Goal: Transaction & Acquisition: Purchase product/service

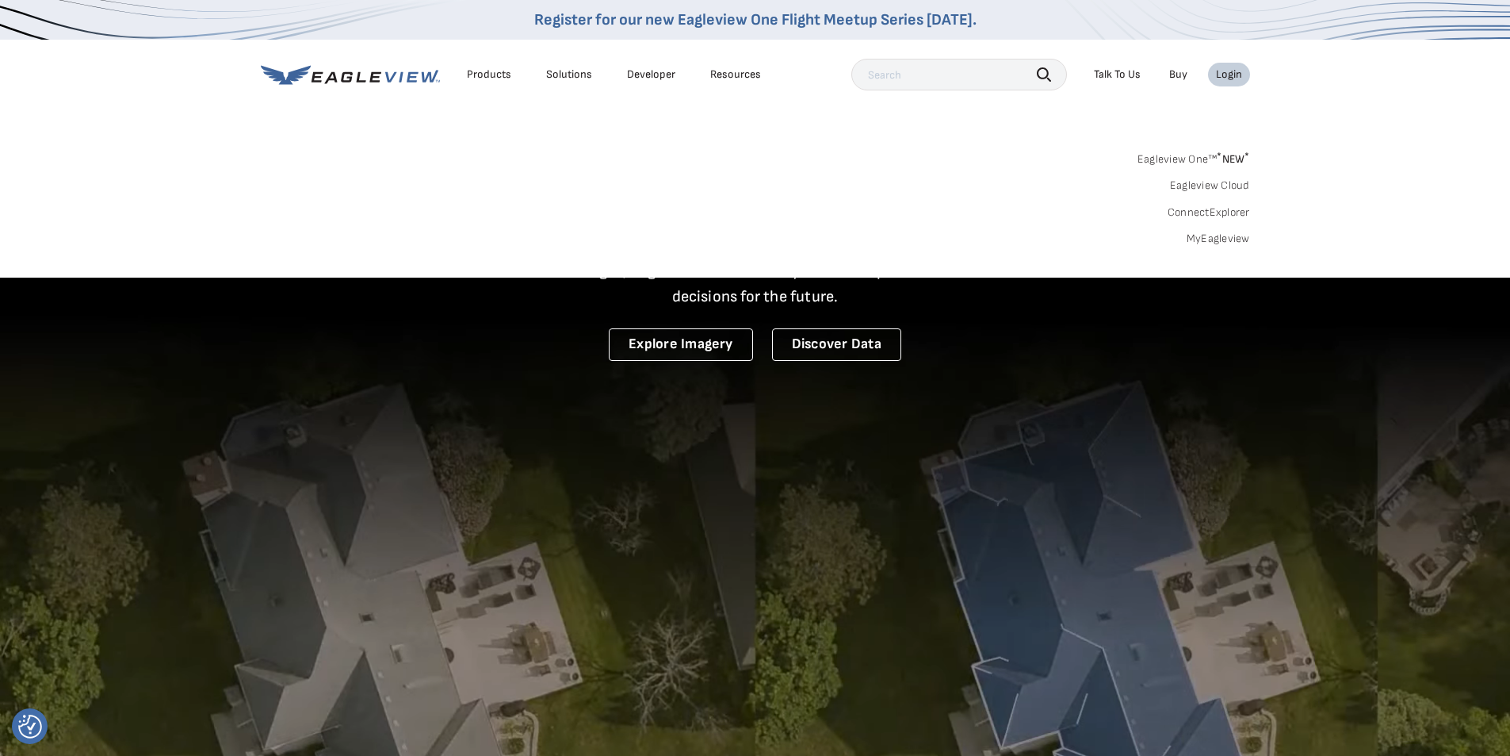
click at [1223, 235] on link "MyEagleview" at bounding box center [1218, 239] width 63 height 14
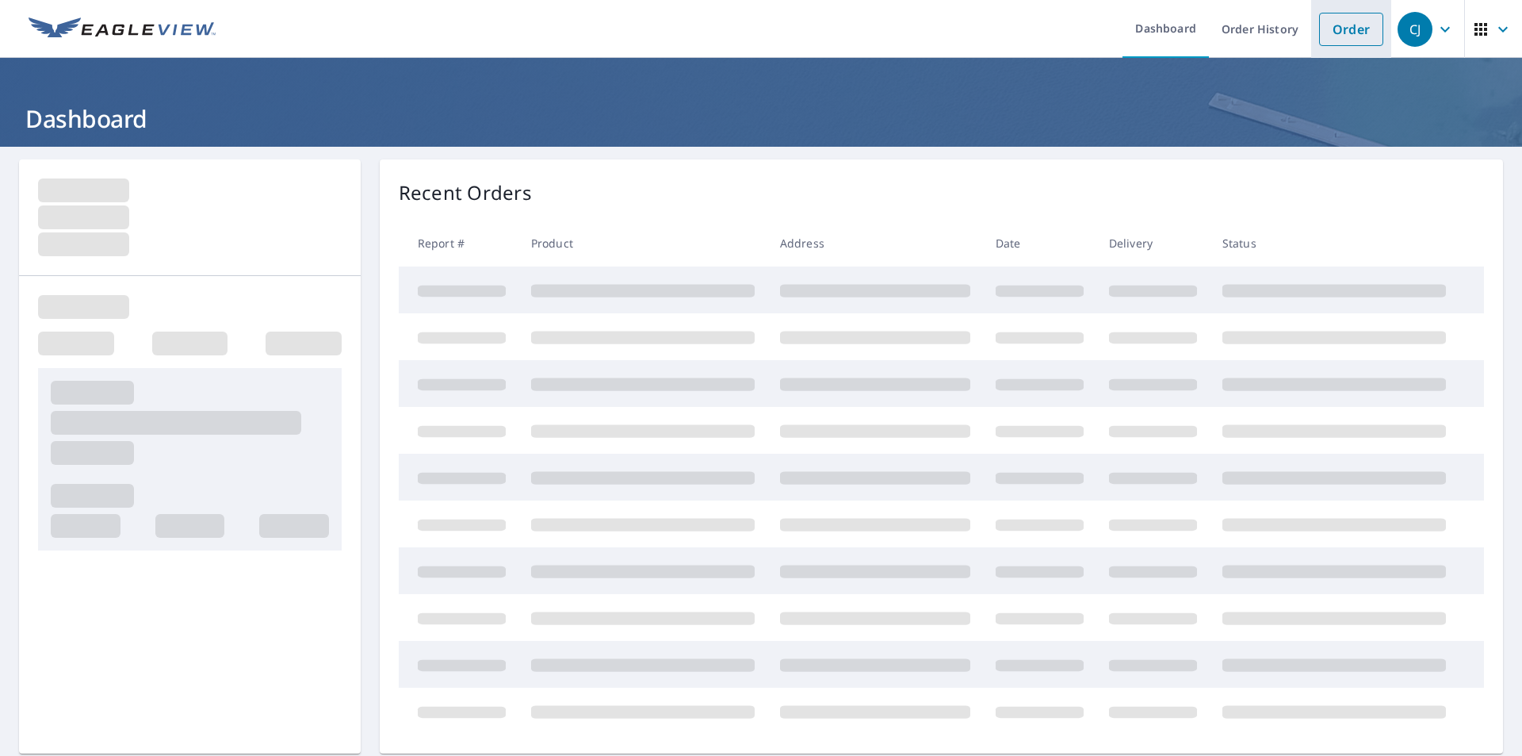
click at [1340, 39] on link "Order" at bounding box center [1351, 29] width 64 height 33
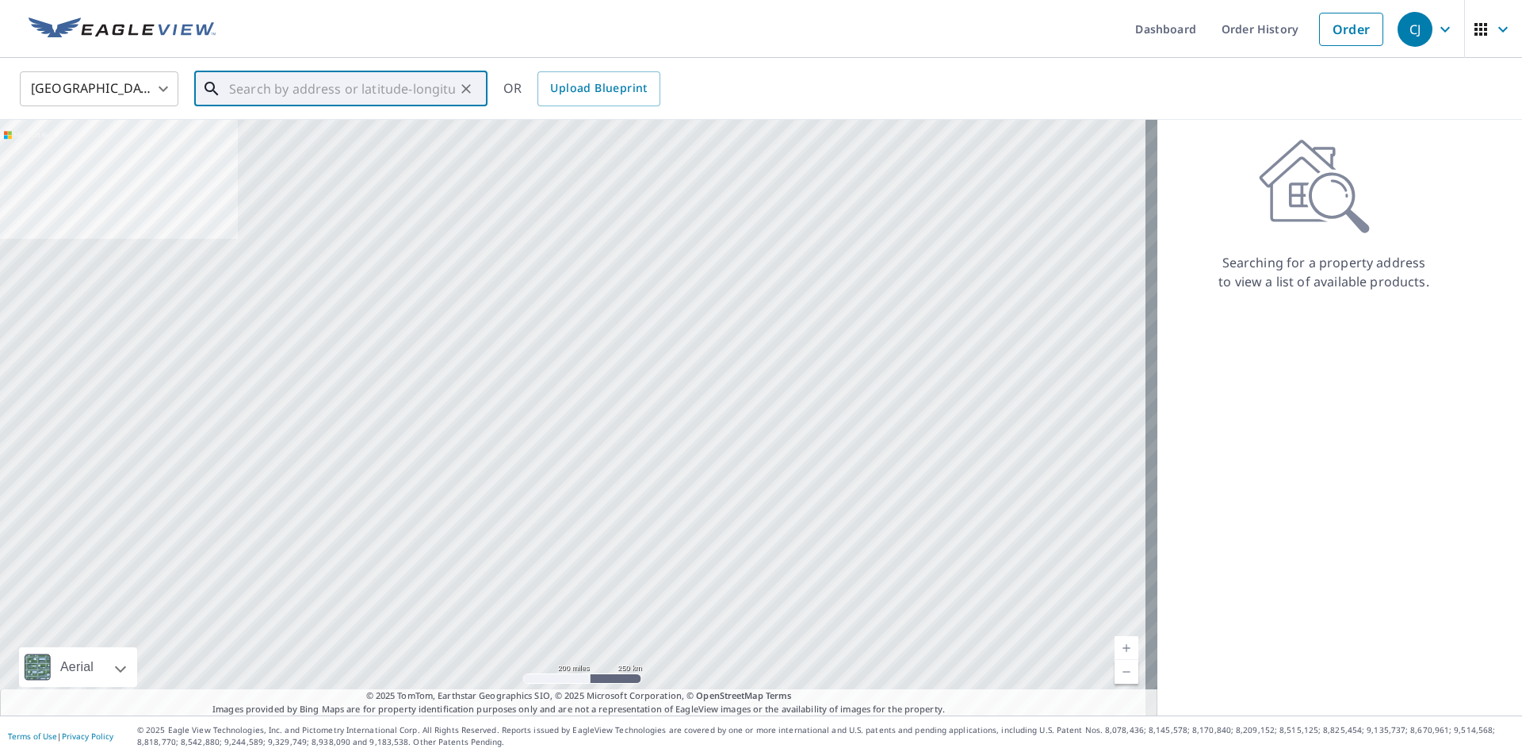
click at [366, 102] on input "text" at bounding box center [342, 89] width 226 height 44
paste input "[STREET_ADDRESS][PERSON_NAME]"
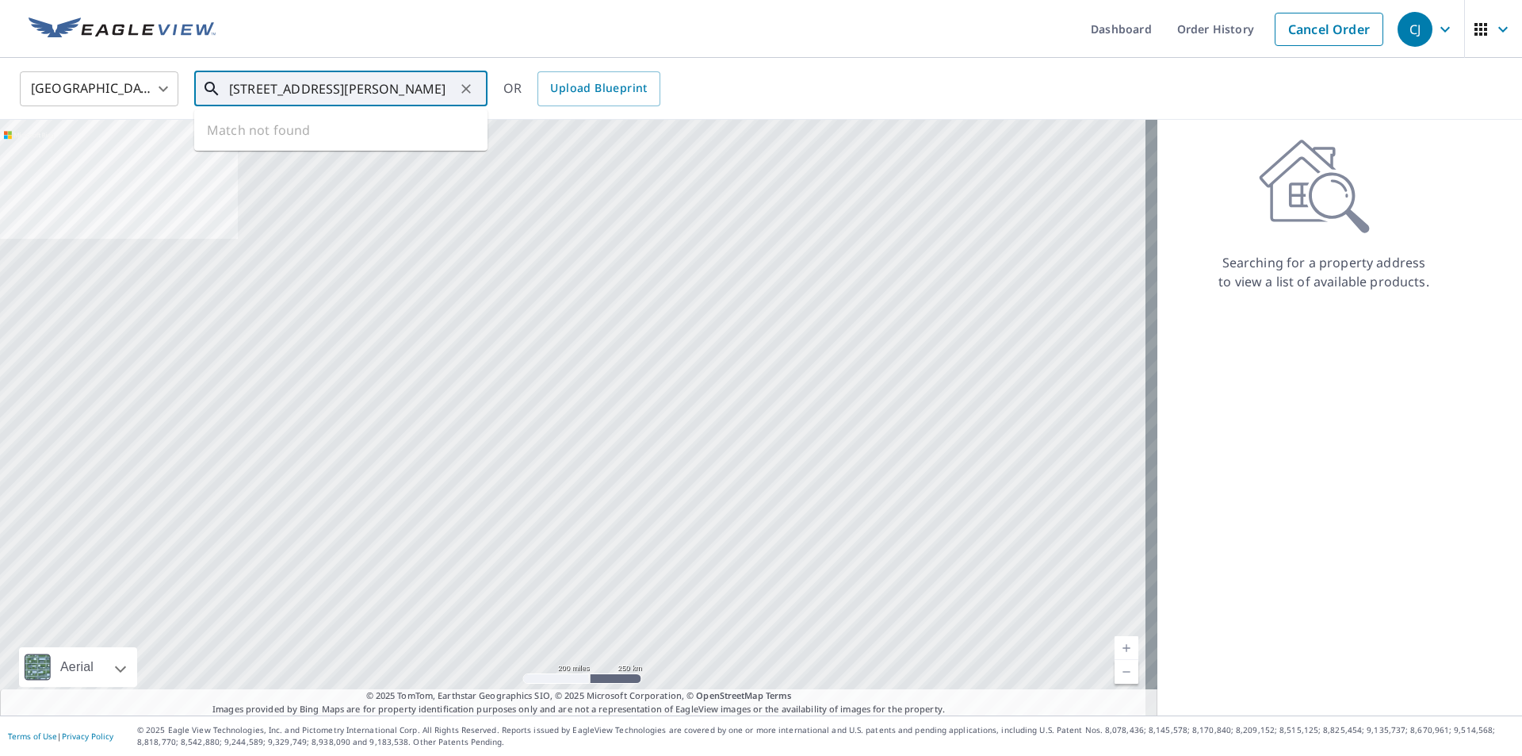
scroll to position [0, 32]
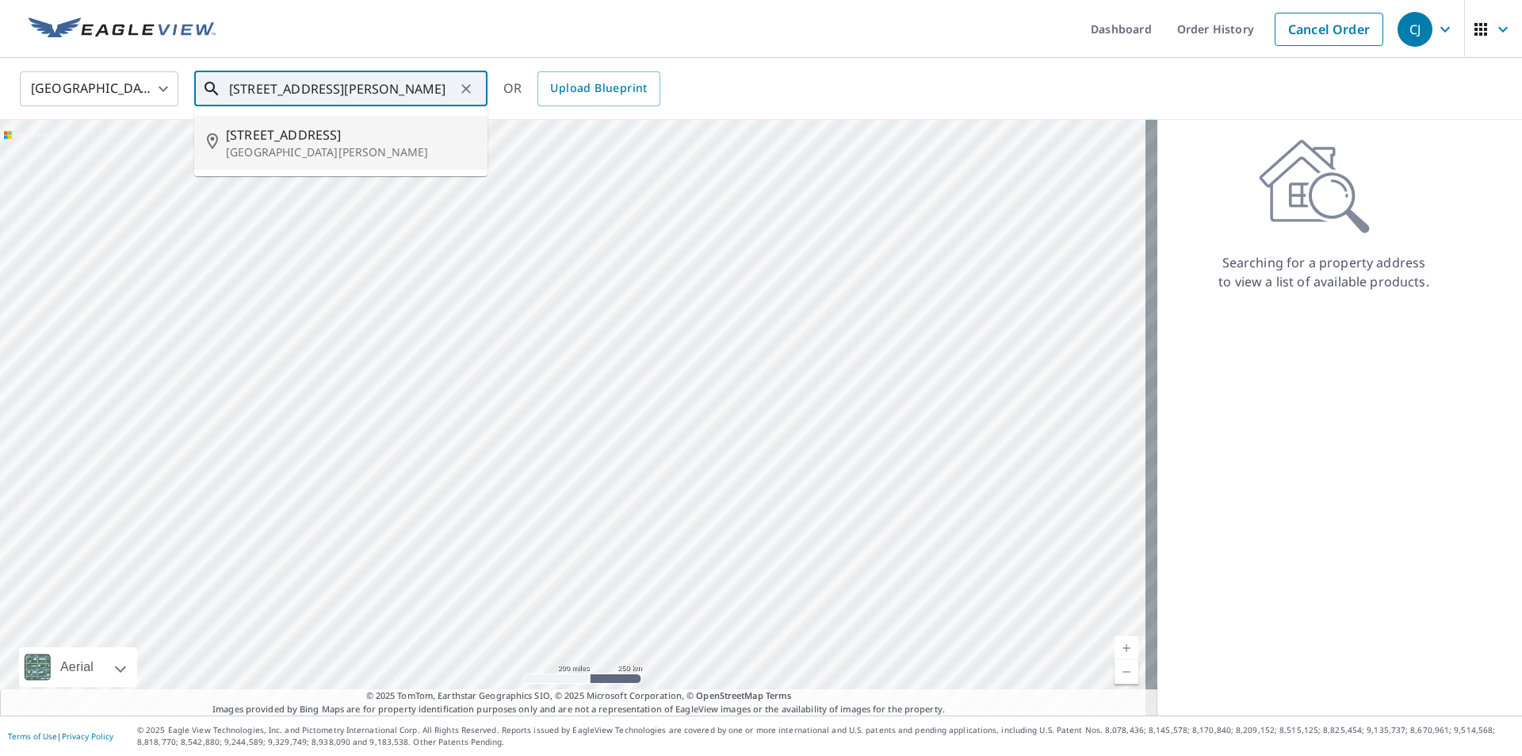
click at [321, 148] on p "[GEOGRAPHIC_DATA][PERSON_NAME]" at bounding box center [350, 152] width 249 height 16
type input "[STREET_ADDRESS][PERSON_NAME]"
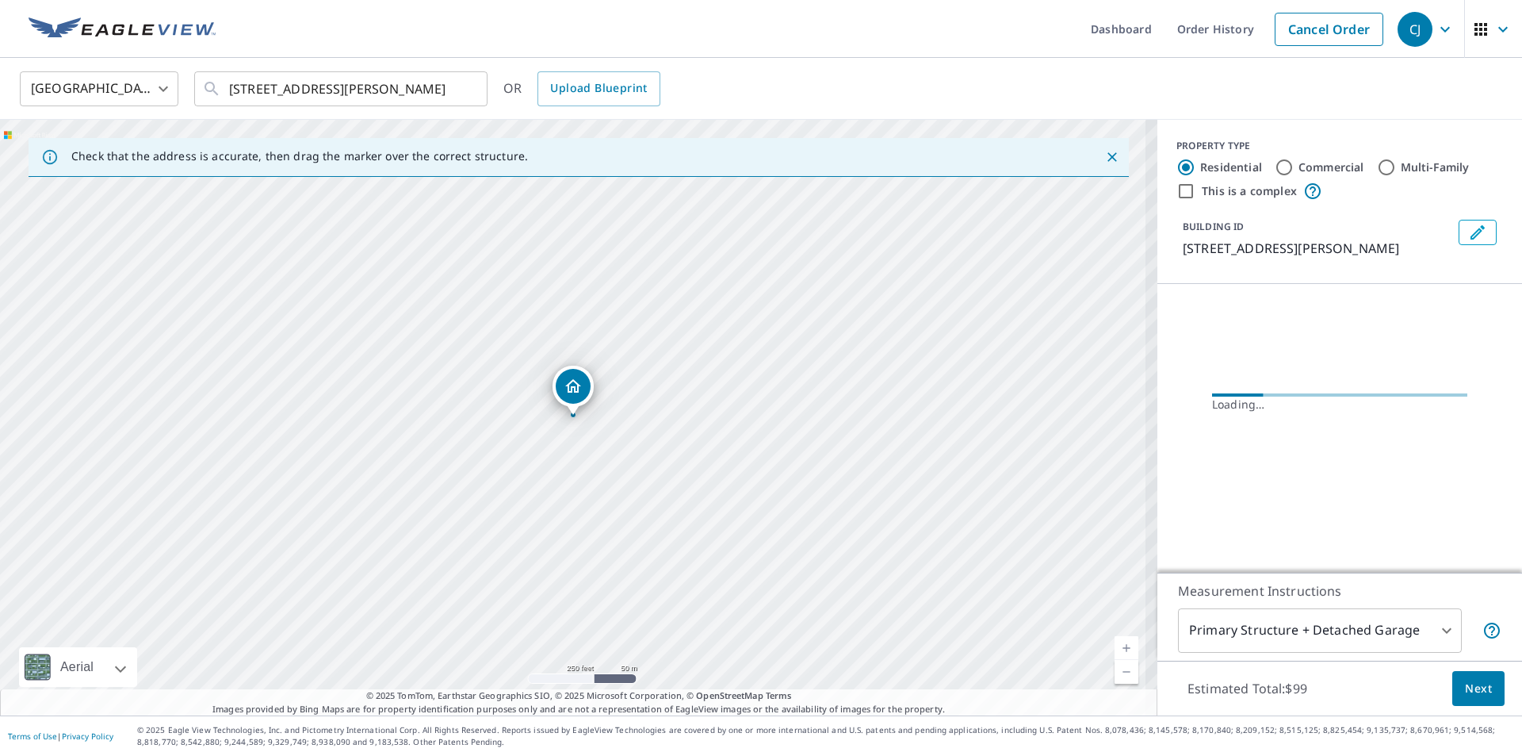
scroll to position [0, 0]
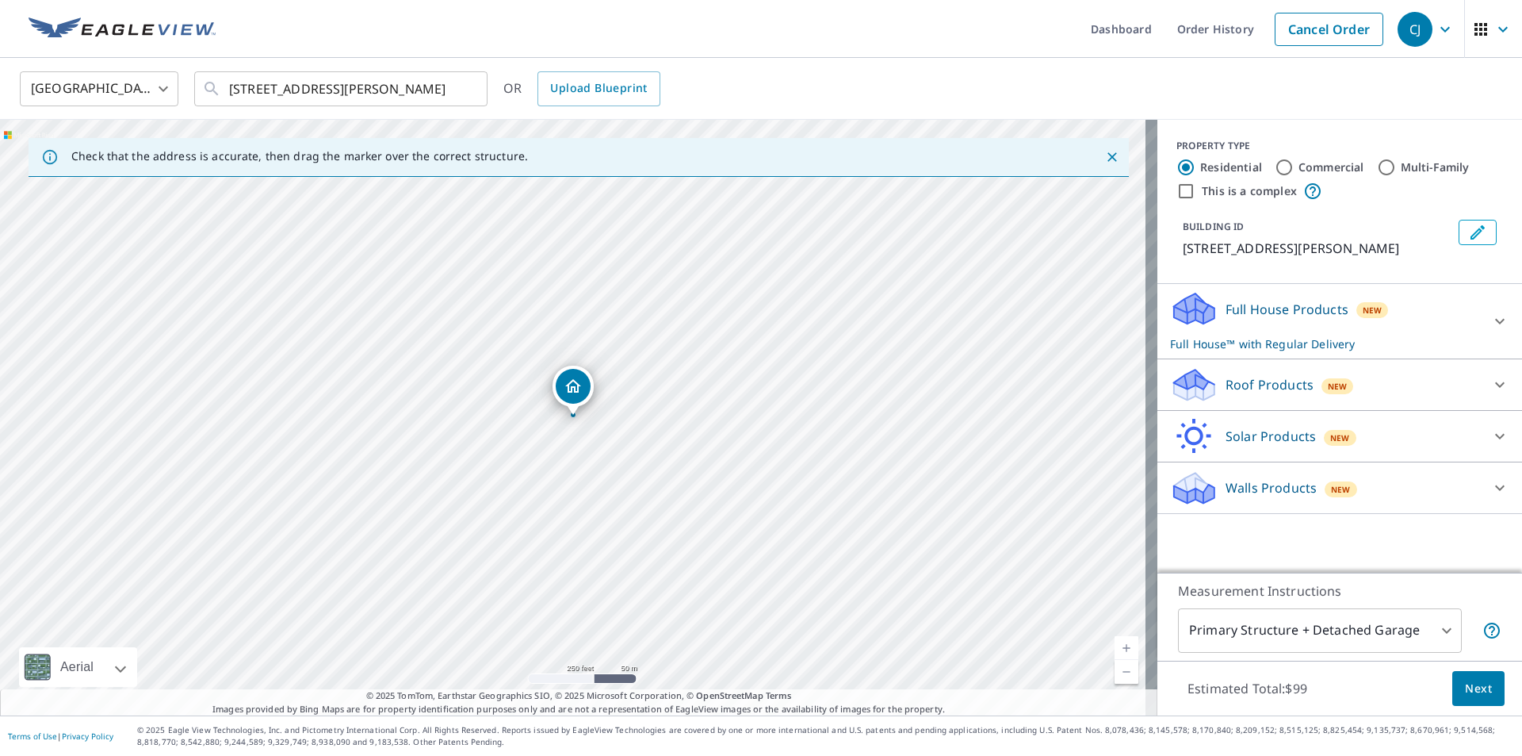
click at [1430, 393] on div "Roof Products New" at bounding box center [1325, 384] width 311 height 37
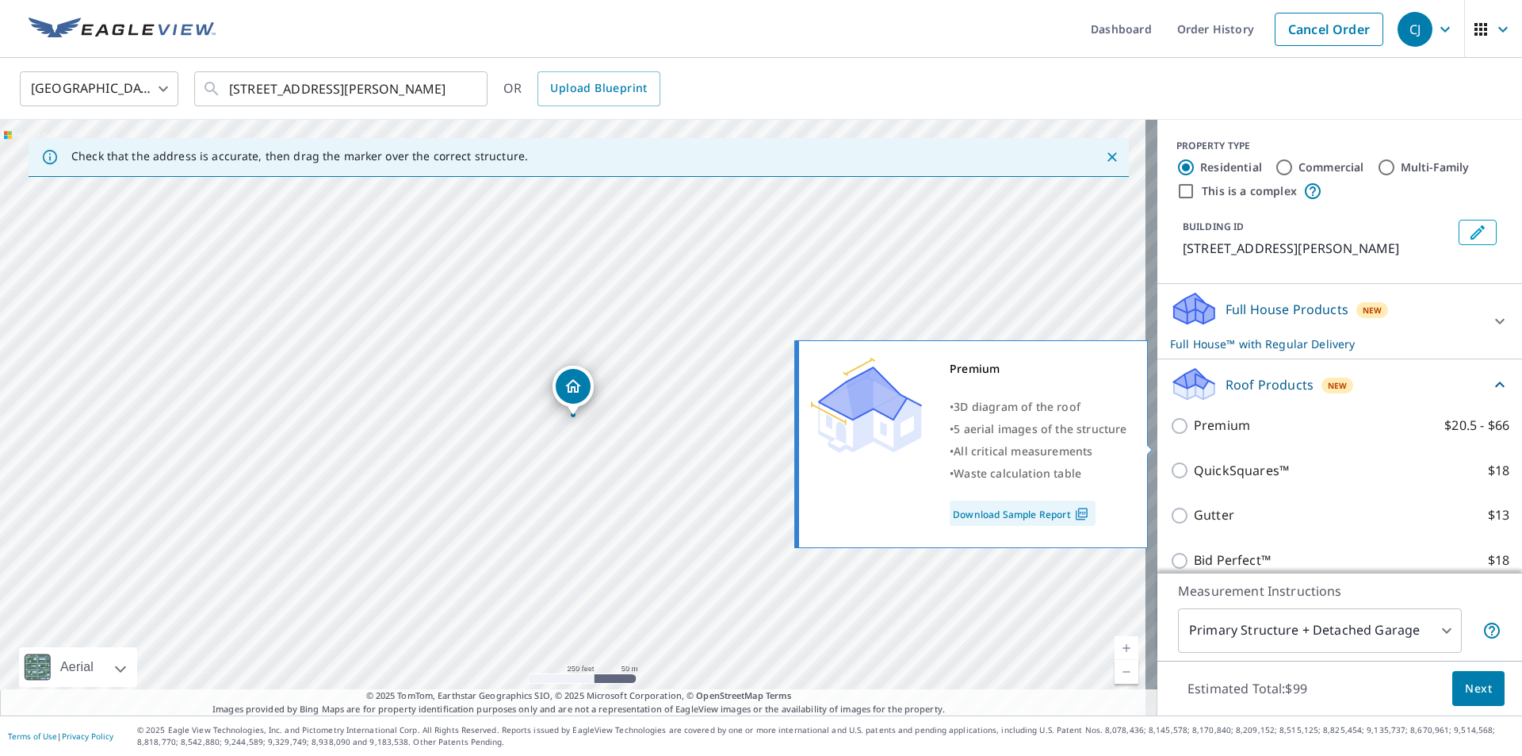
click at [1170, 435] on input "Premium $20.5 - $66" at bounding box center [1182, 425] width 24 height 19
checkbox input "true"
checkbox input "false"
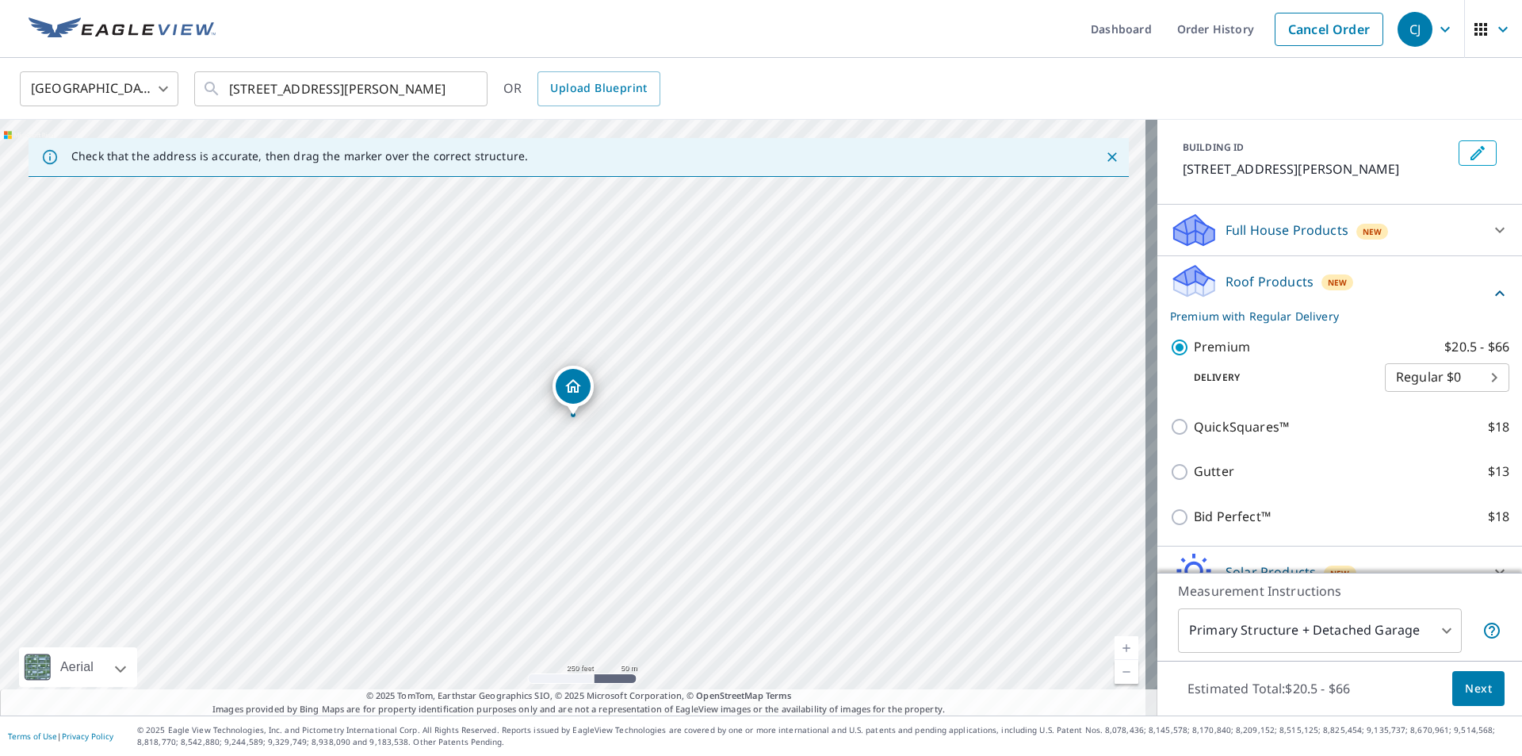
scroll to position [175, 0]
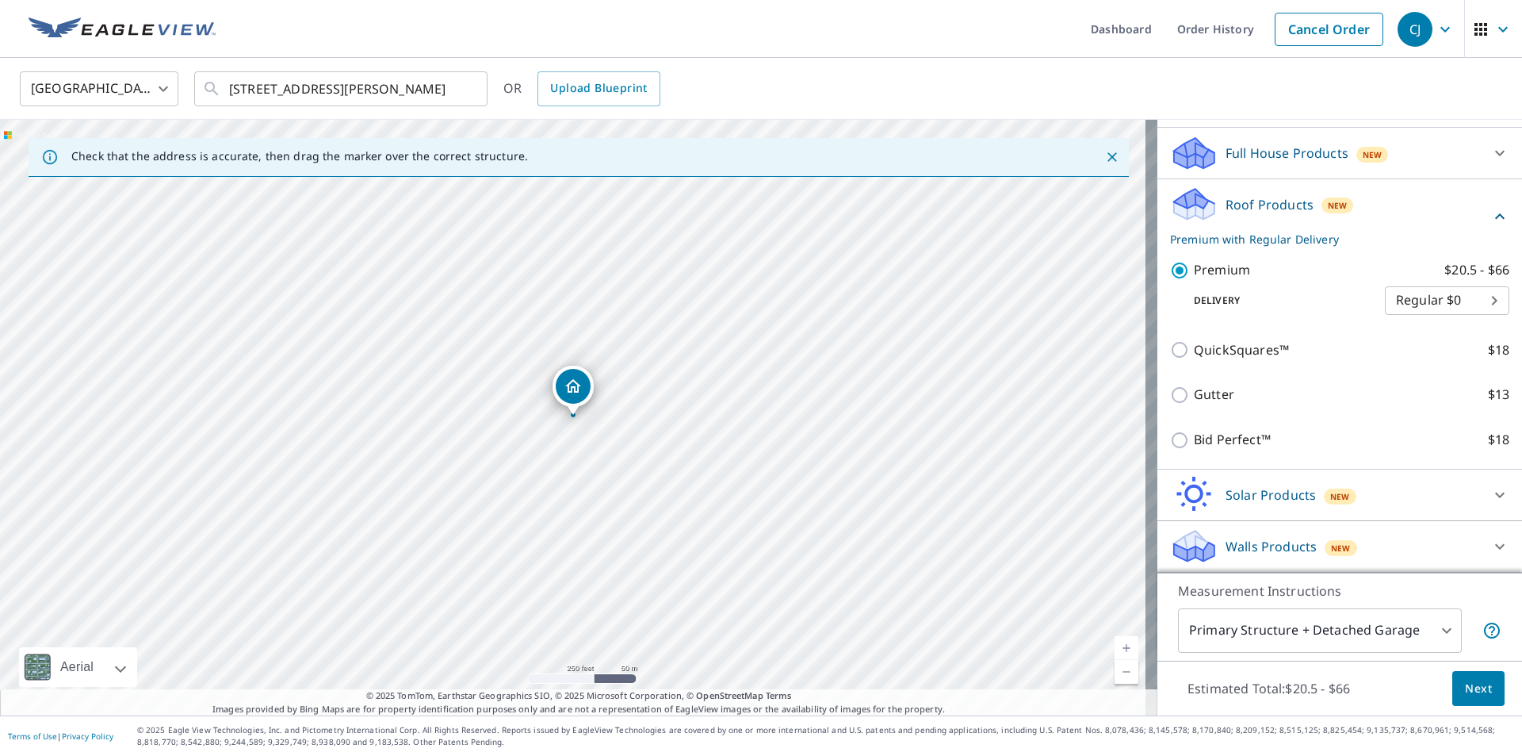
click at [1465, 679] on span "Next" at bounding box center [1478, 689] width 27 height 20
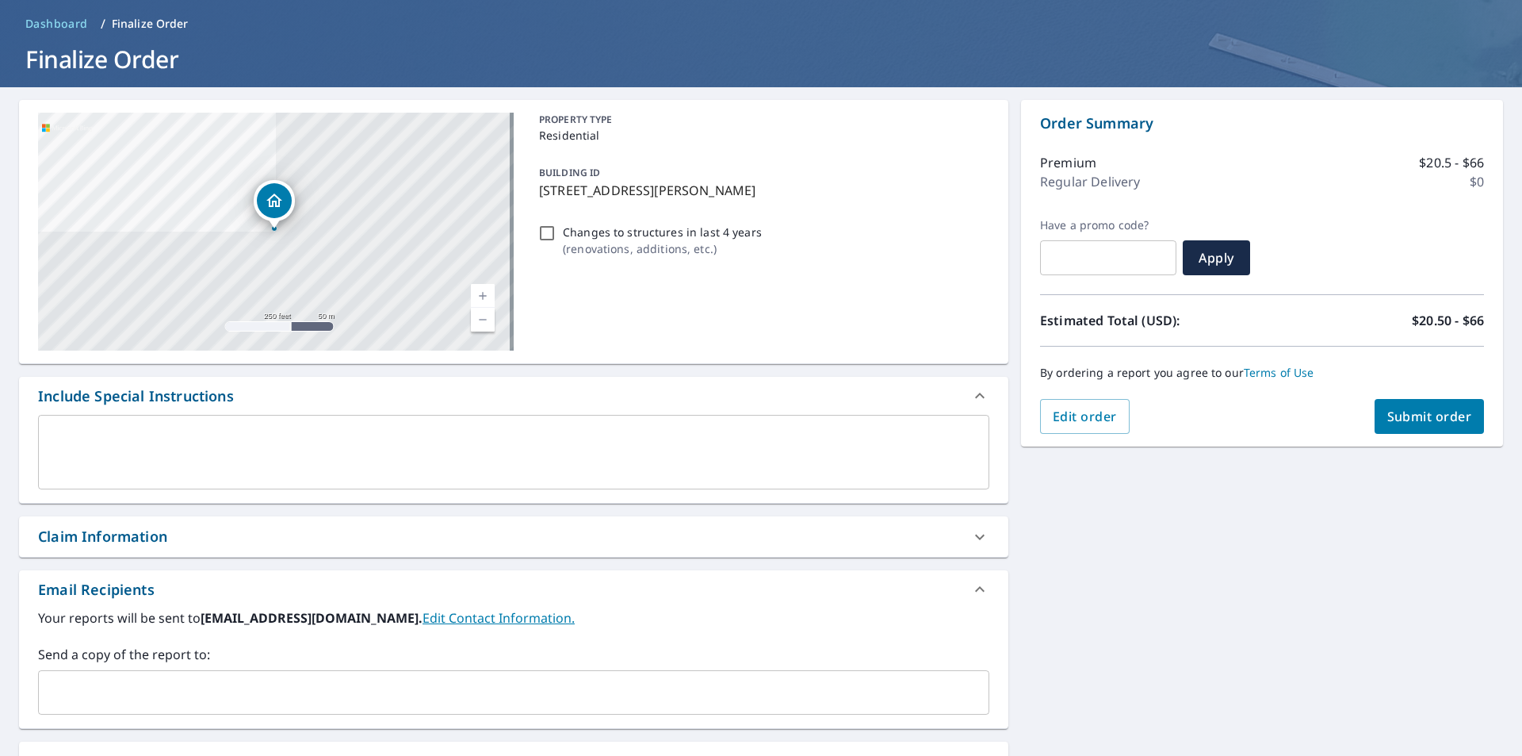
scroll to position [254, 0]
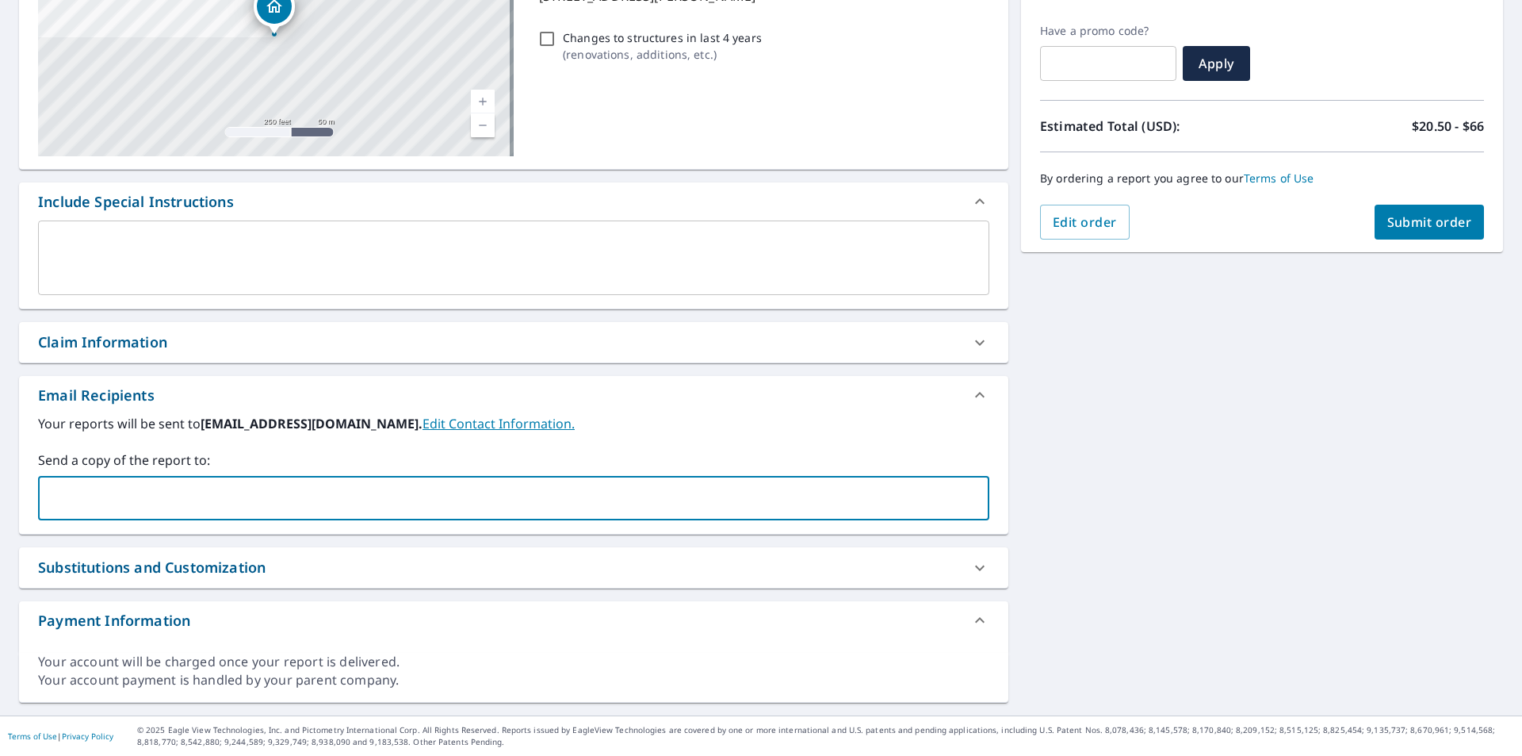
click at [226, 493] on input "text" at bounding box center [501, 498] width 913 height 30
paste input "[PERSON_NAME][EMAIL_ADDRESS][DOMAIN_NAME]"
type input "[PERSON_NAME][EMAIL_ADDRESS][DOMAIN_NAME]"
drag, startPoint x: 274, startPoint y: 500, endPoint x: 114, endPoint y: 496, distance: 160.2
click at [114, 496] on input "[PERSON_NAME][EMAIL_ADDRESS][DOMAIN_NAME]" at bounding box center [501, 498] width 913 height 30
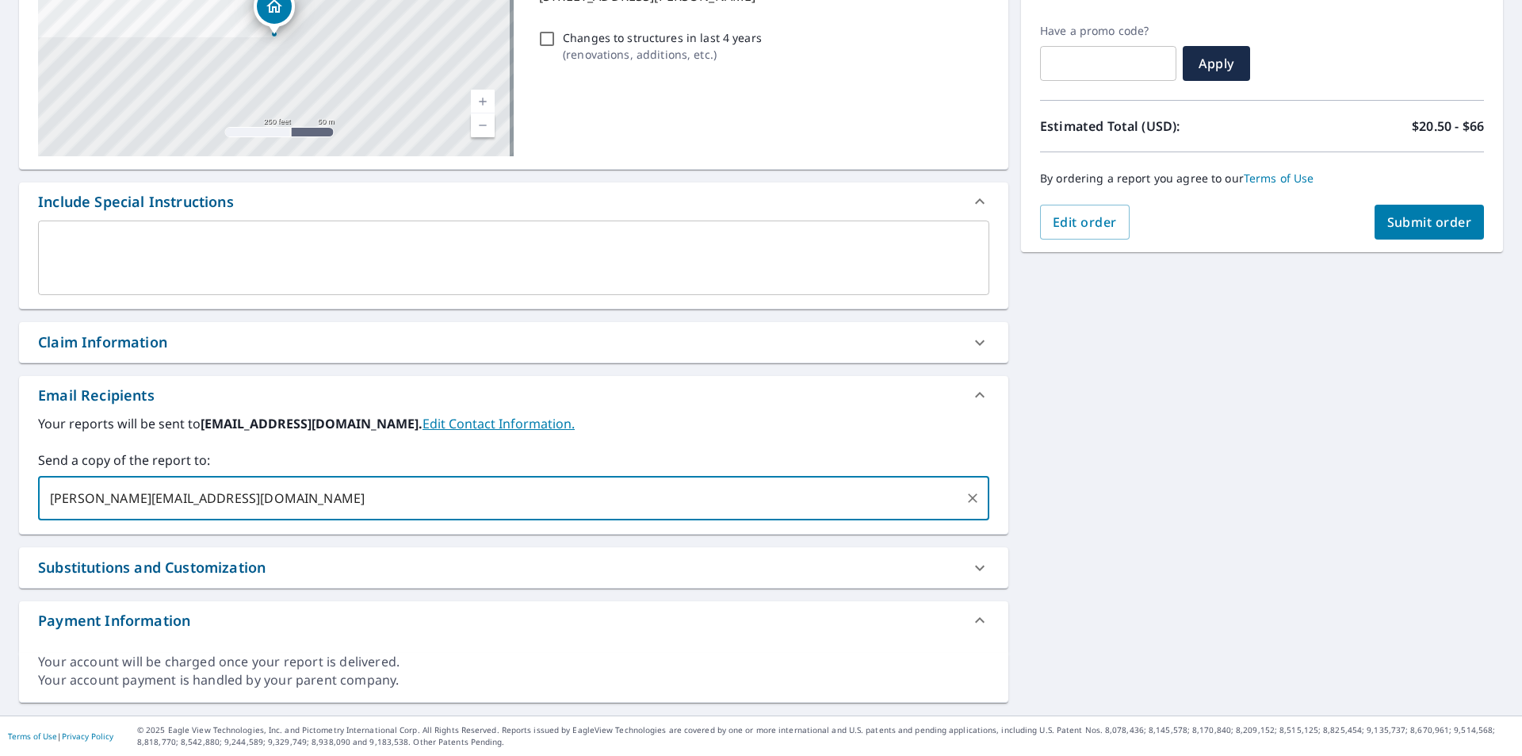
click at [333, 502] on input "[PERSON_NAME][EMAIL_ADDRESS][DOMAIN_NAME]" at bounding box center [501, 498] width 913 height 30
type input "t"
paste input "@[DOMAIN_NAME]"
type input "[PERSON_NAME][EMAIL_ADDRESS][DOMAIN_NAME]"
paste input "[EMAIL_ADDRESS][DOMAIN_NAME]"
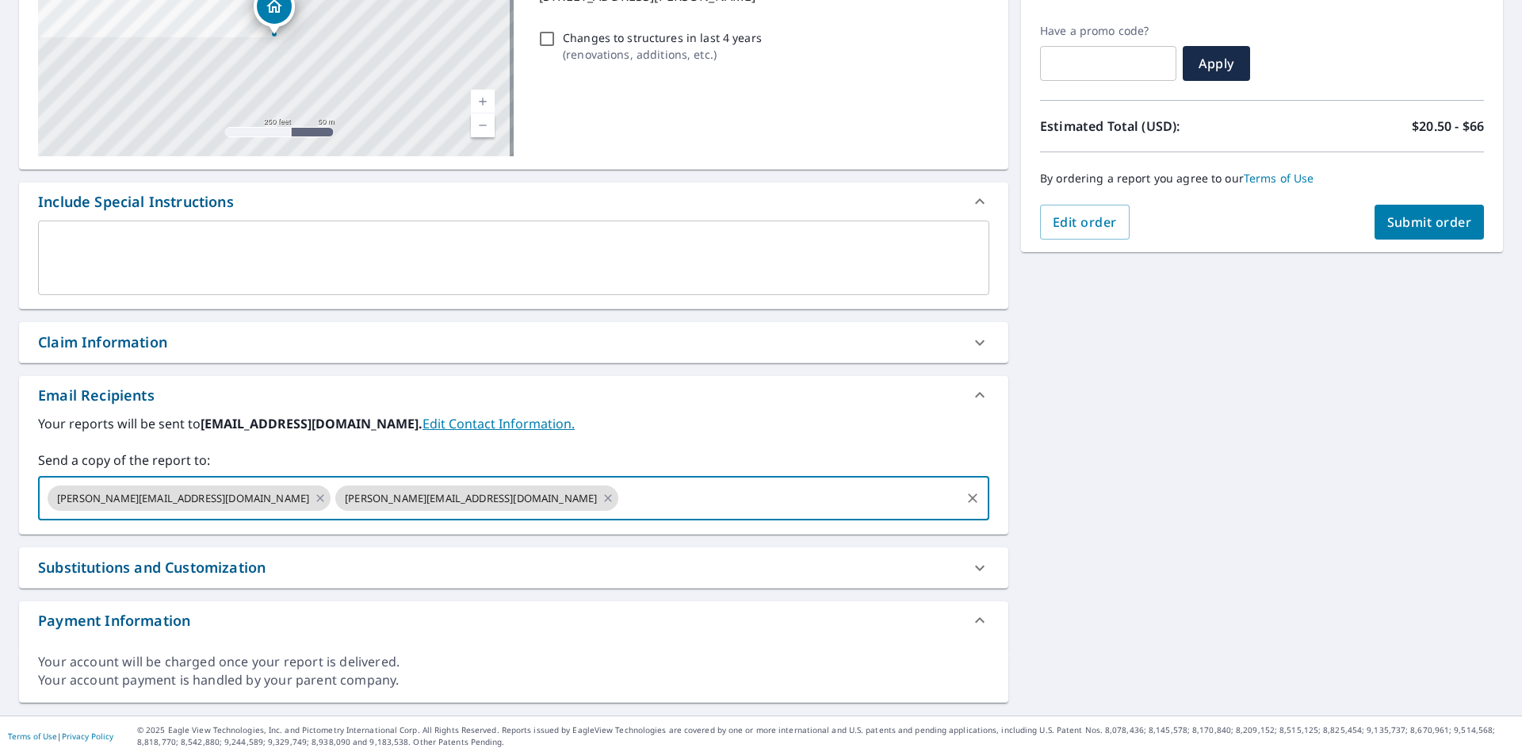
type input "[EMAIL_ADDRESS][DOMAIN_NAME]"
click at [1221, 452] on div "[STREET_ADDRESS][PERSON_NAME] Aerial Road A standard road map Aerial A detailed…" at bounding box center [761, 304] width 1522 height 822
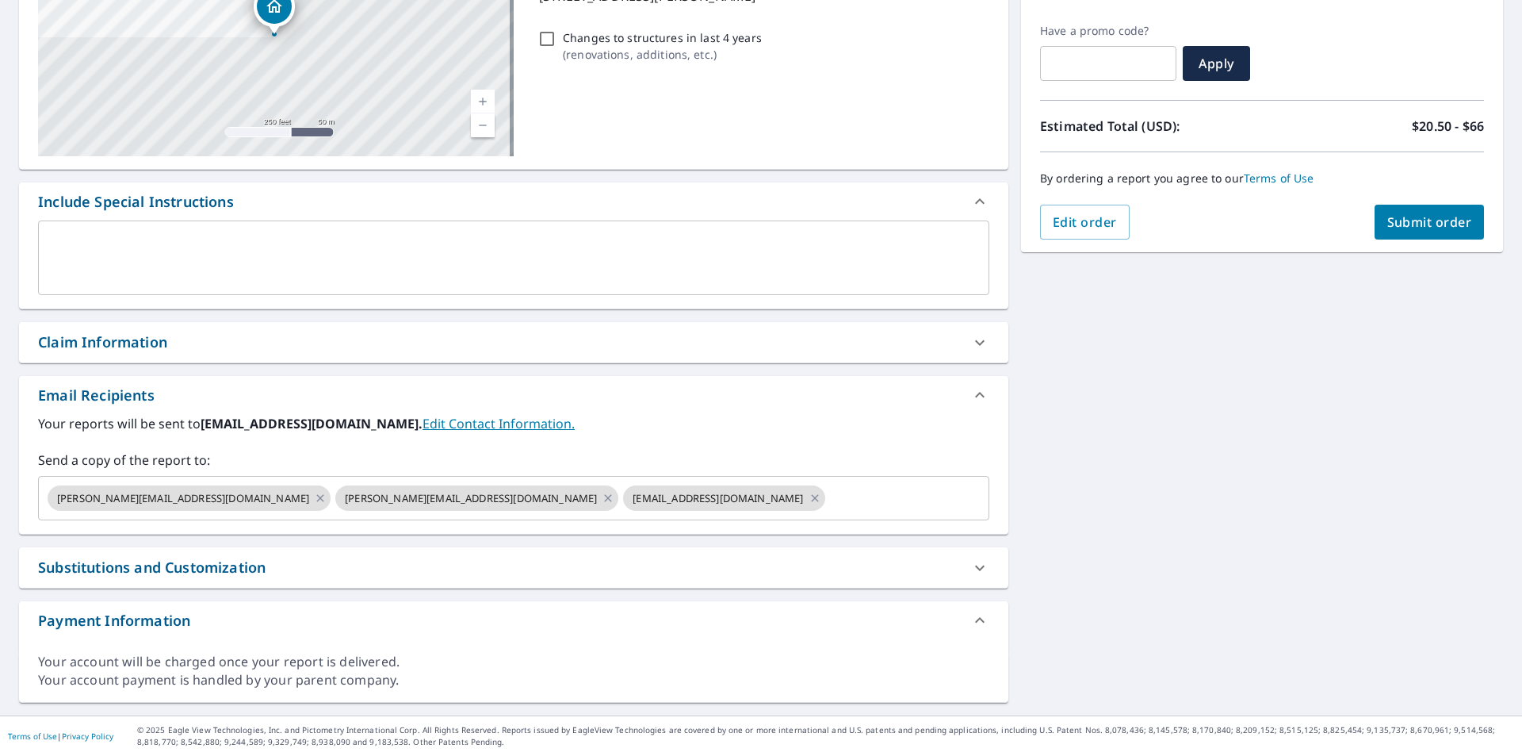
click at [1447, 224] on span "Submit order" at bounding box center [1430, 221] width 85 height 17
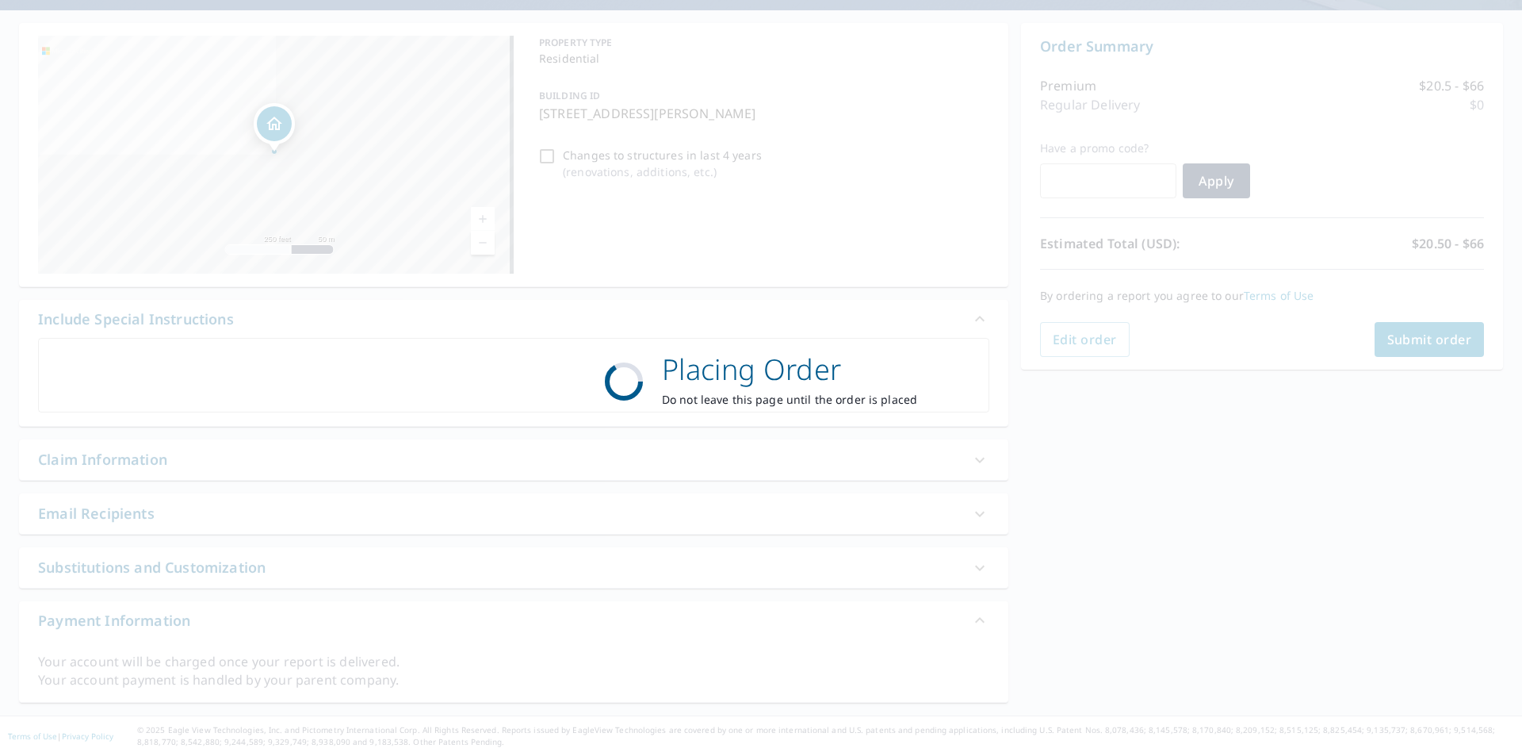
scroll to position [136, 0]
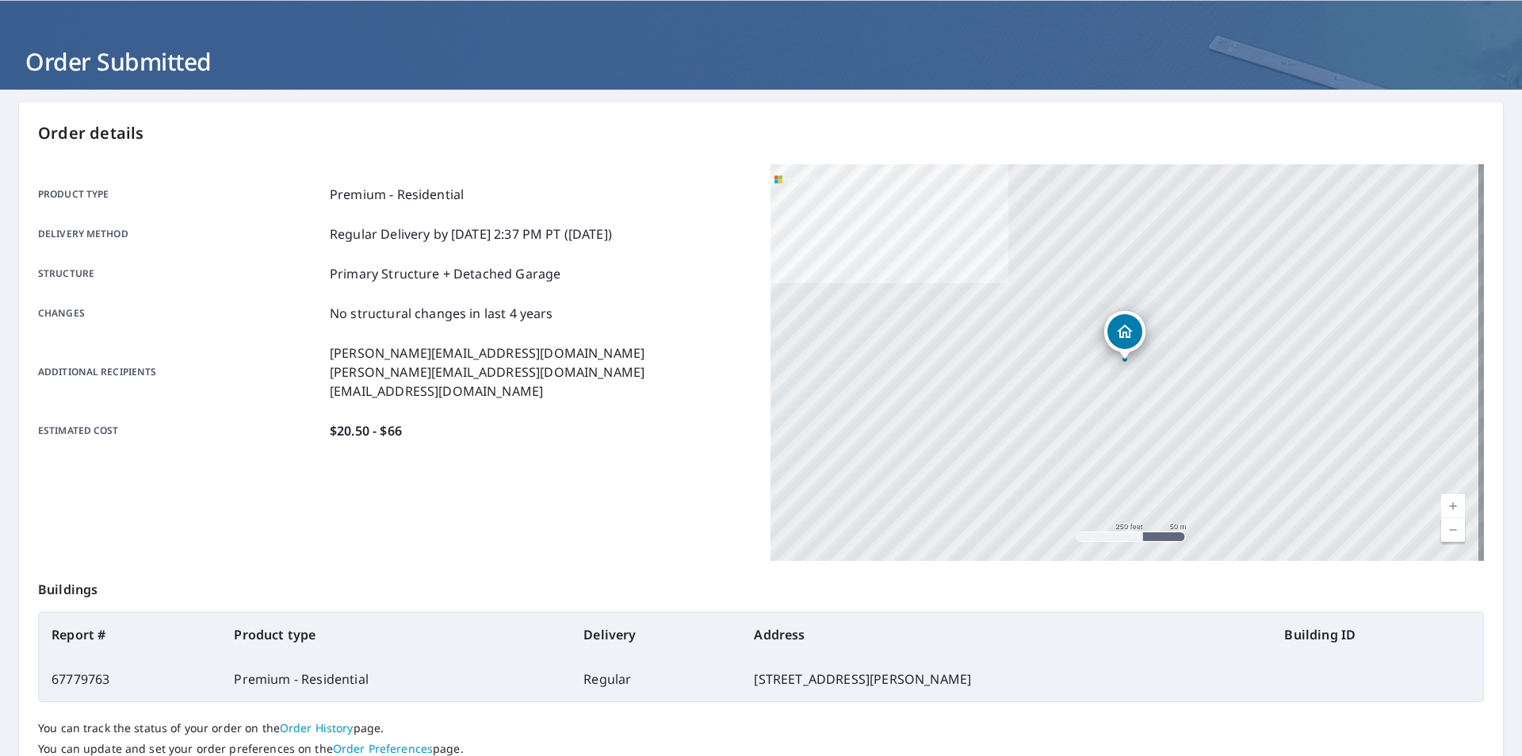
scroll to position [178, 0]
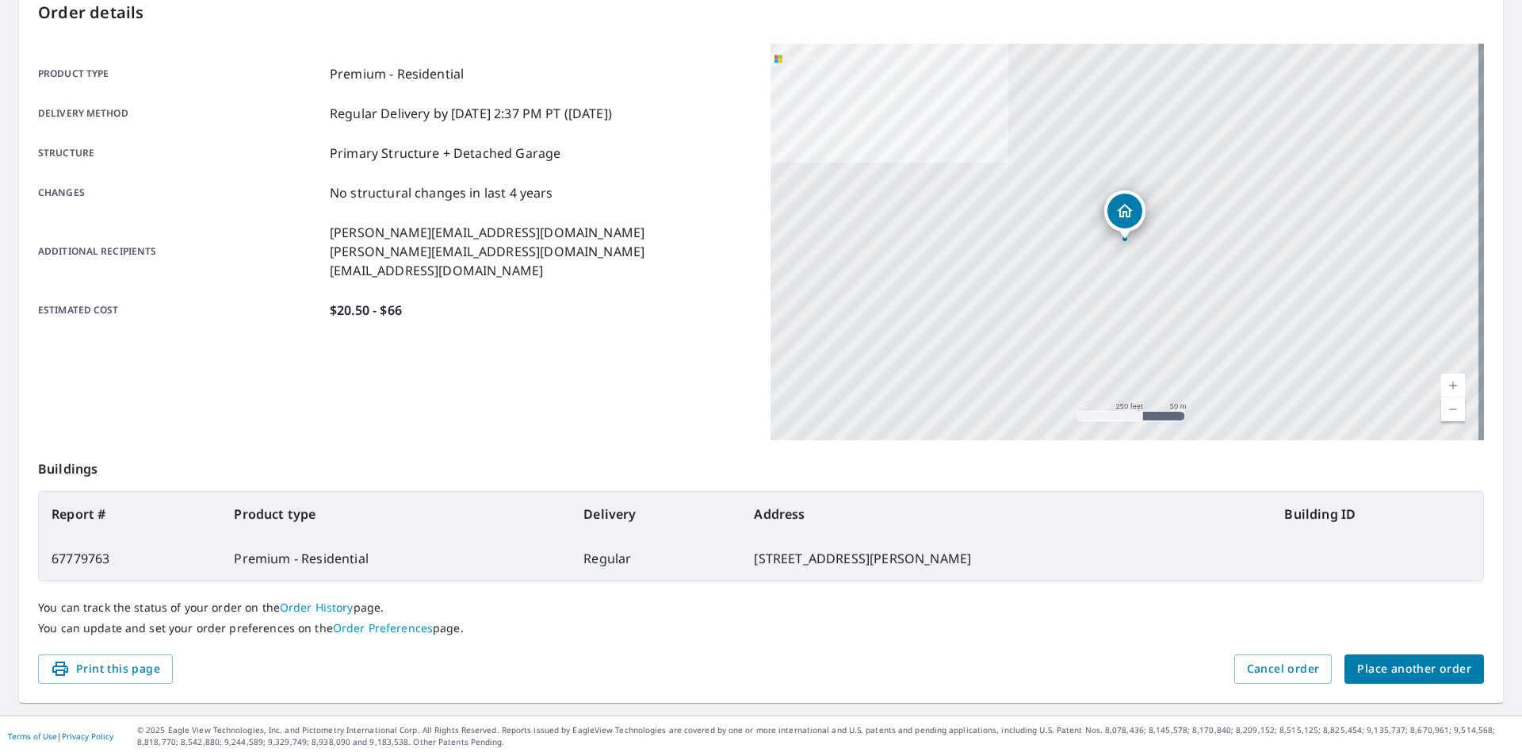
click at [1403, 676] on span "Place another order" at bounding box center [1414, 669] width 114 height 20
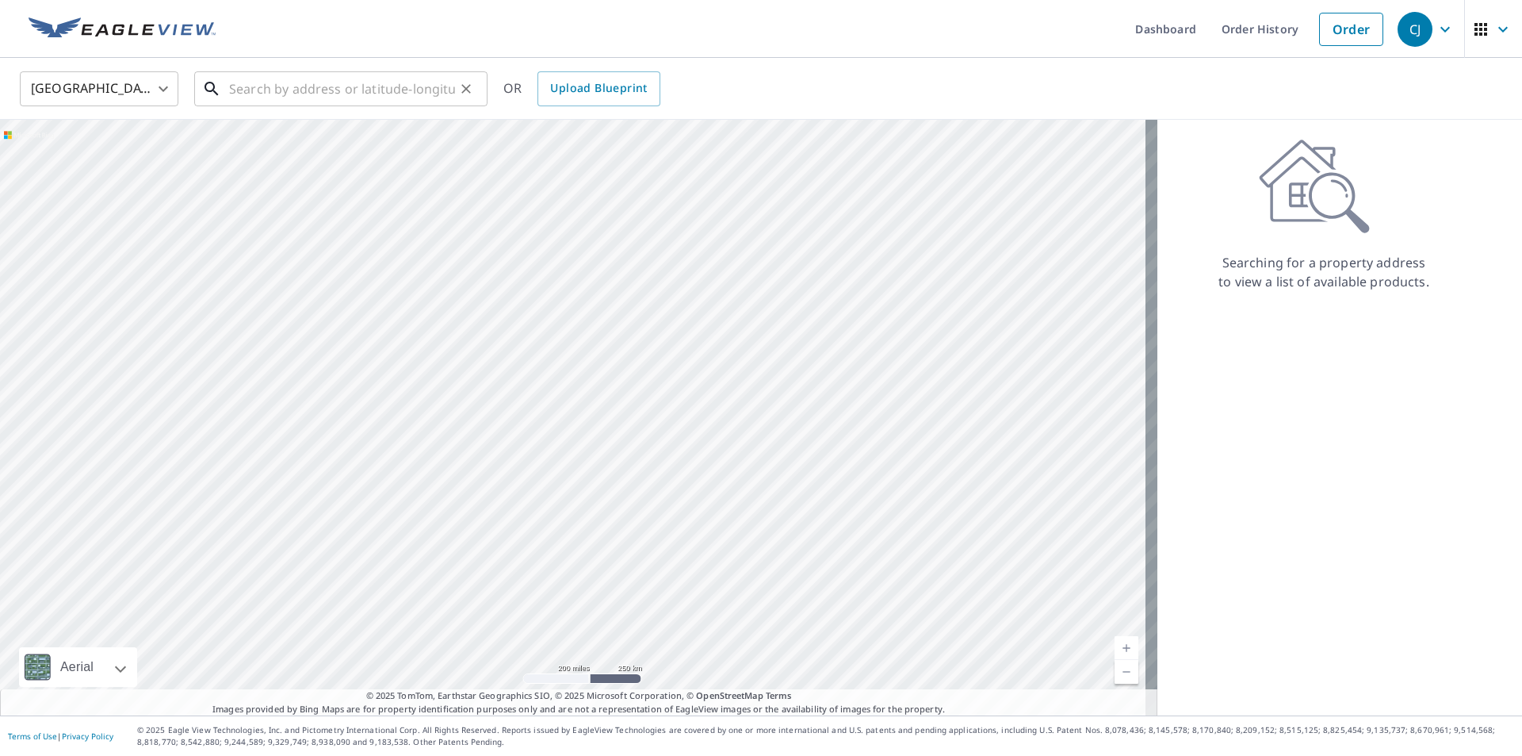
click at [386, 90] on input "text" at bounding box center [342, 89] width 226 height 44
paste input "[STREET_ADDRESS][PERSON_NAME]"
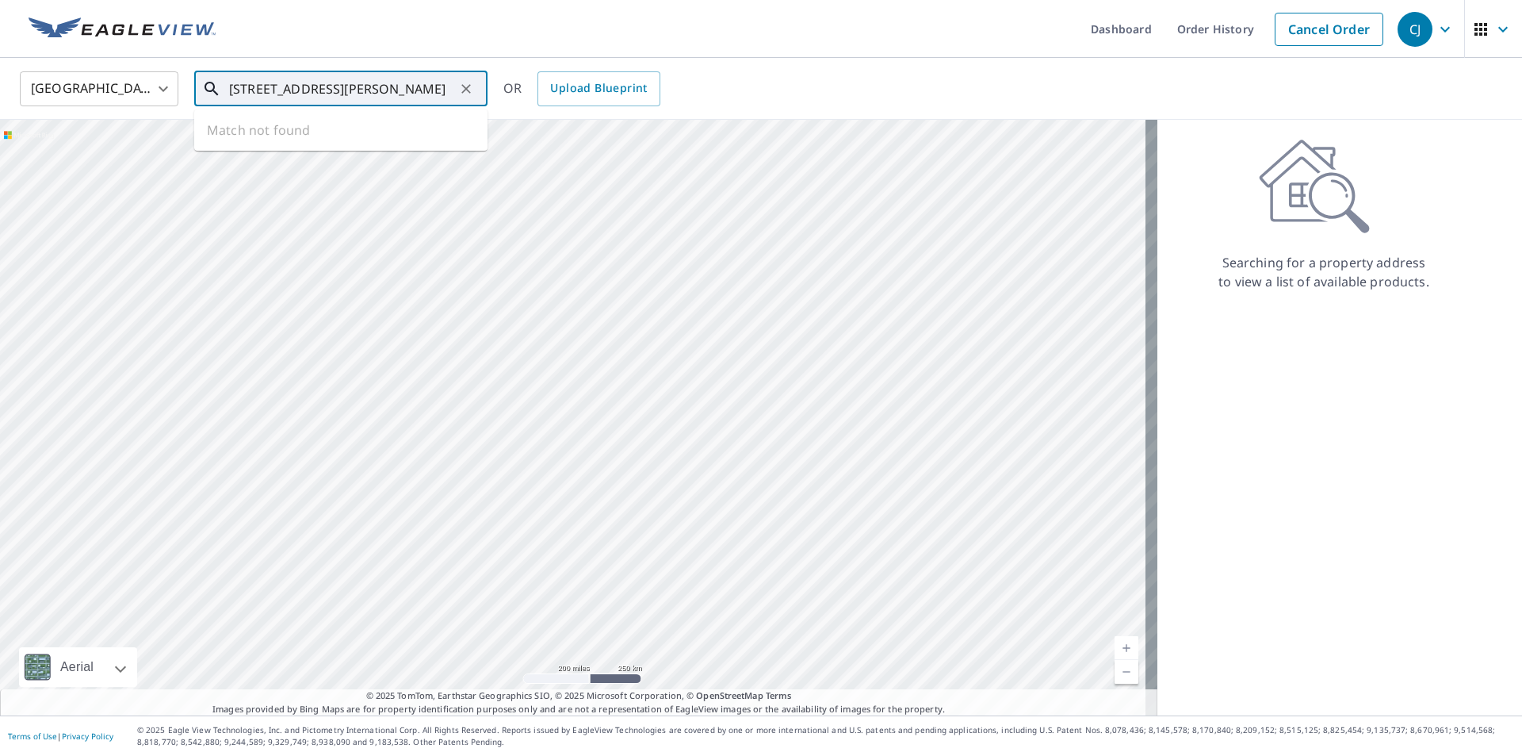
scroll to position [0, 13]
click at [305, 135] on span "[STREET_ADDRESS]" at bounding box center [350, 134] width 249 height 19
type input "[STREET_ADDRESS]"
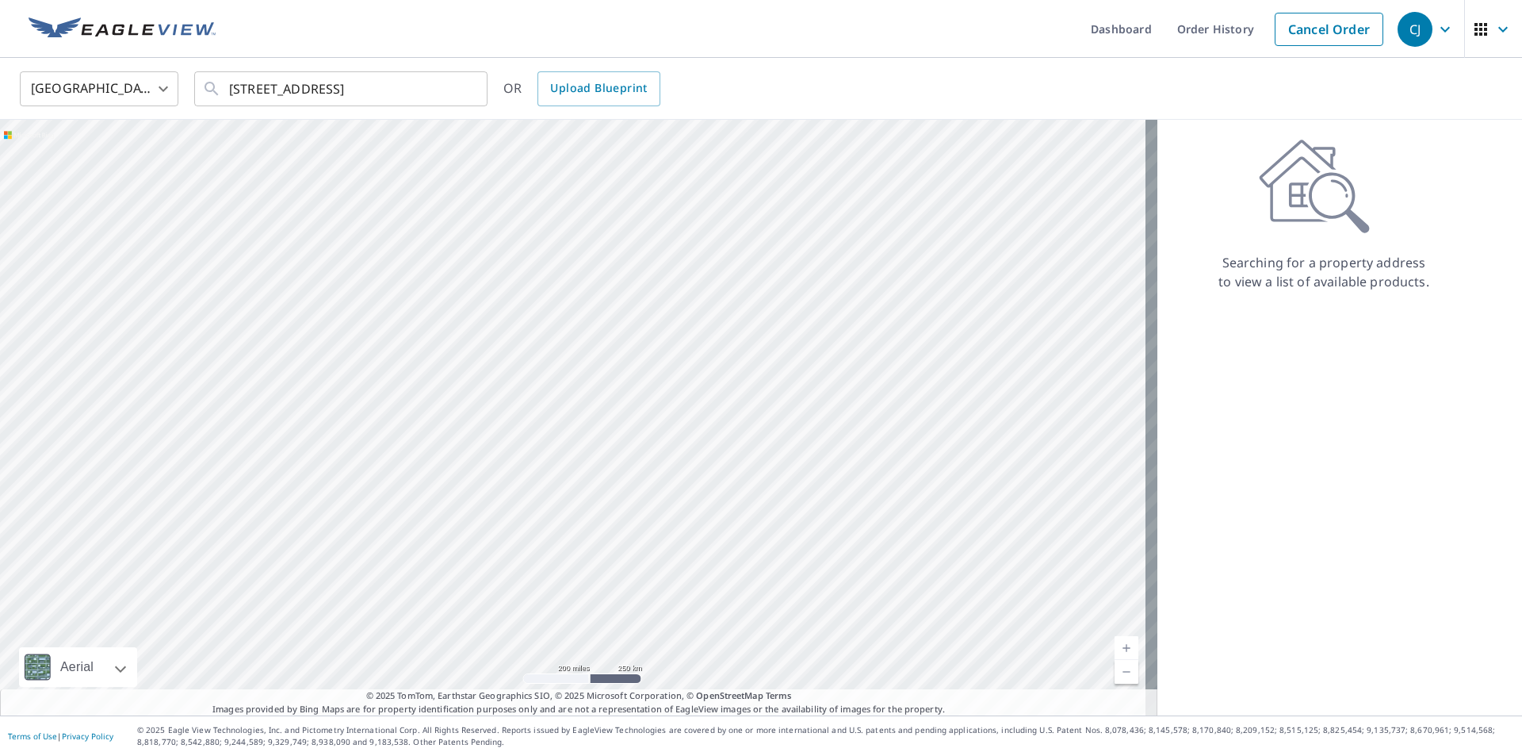
scroll to position [0, 0]
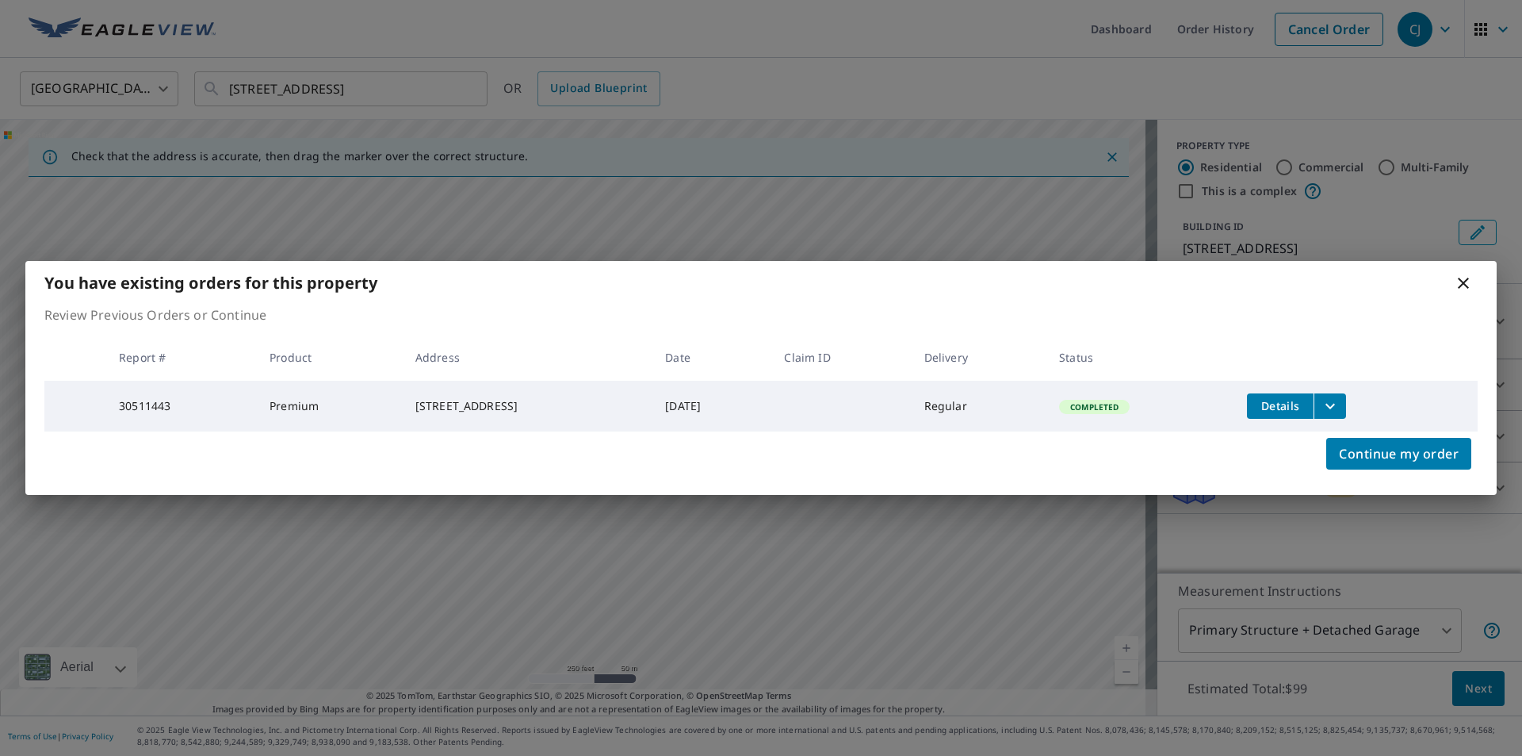
click at [1340, 406] on icon "filesDropdownBtn-30511443" at bounding box center [1330, 405] width 19 height 19
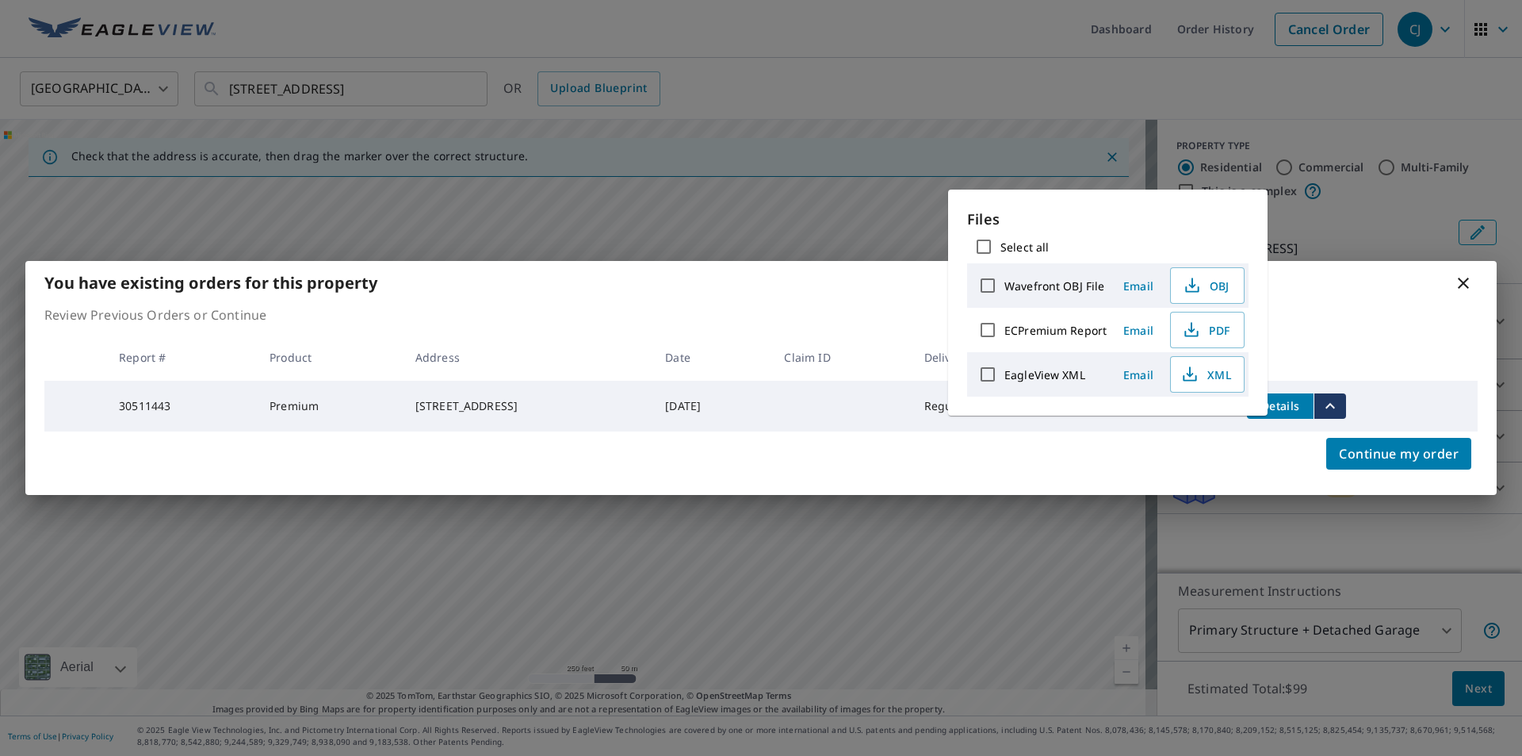
click at [984, 246] on input "Select all" at bounding box center [983, 246] width 33 height 33
checkbox input "true"
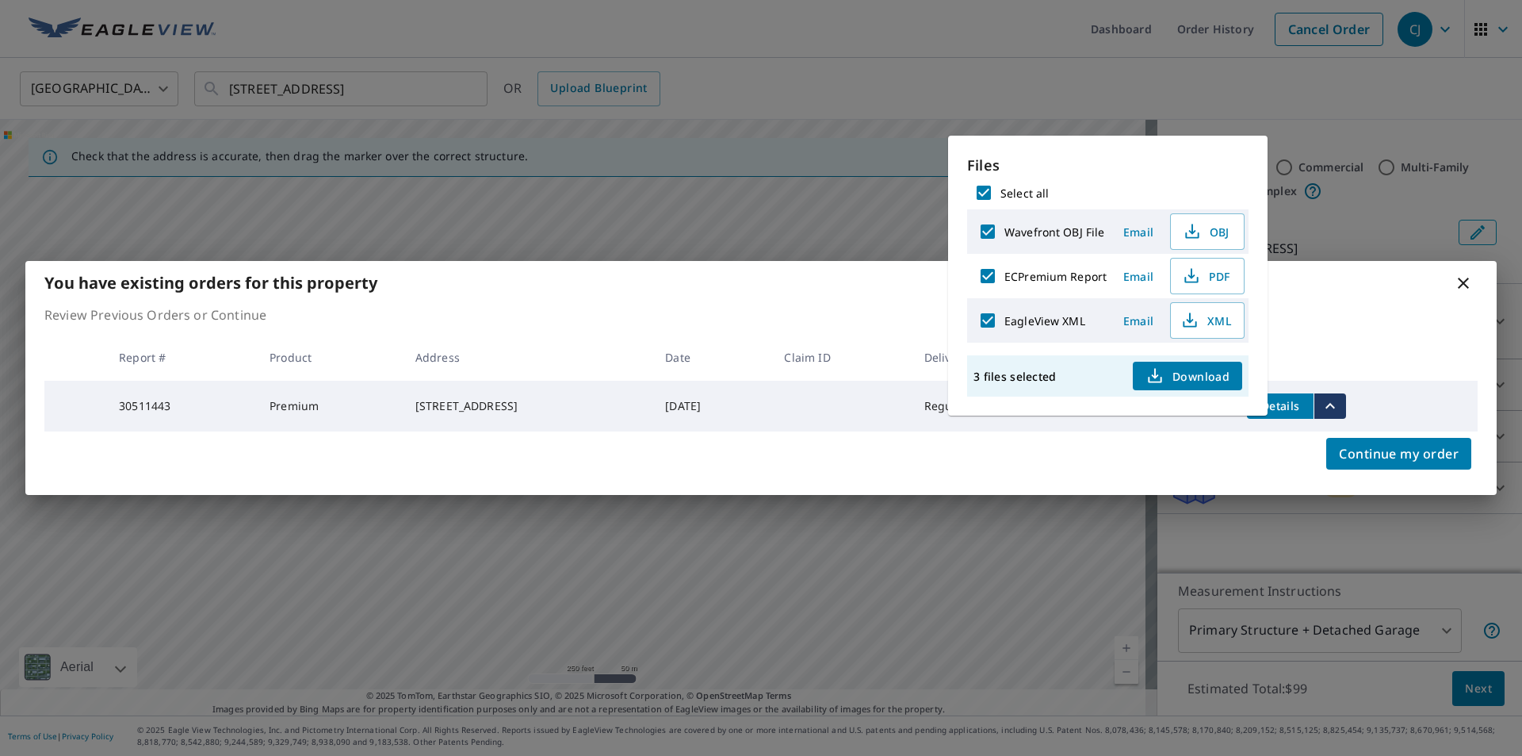
click at [1200, 373] on span "Download" at bounding box center [1188, 375] width 84 height 19
click at [1468, 278] on icon at bounding box center [1463, 283] width 19 height 19
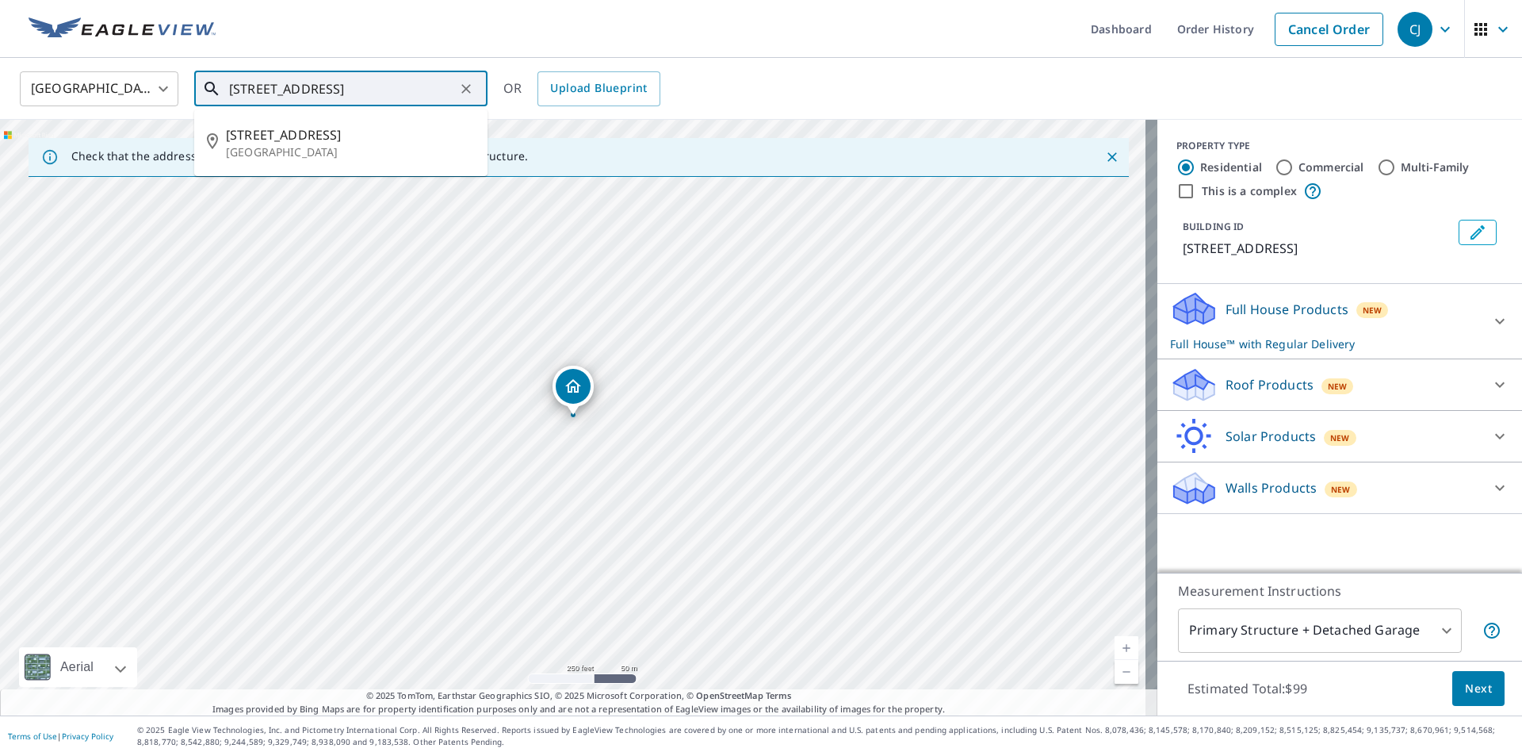
click at [359, 94] on input "[STREET_ADDRESS]" at bounding box center [342, 89] width 226 height 44
paste input "Bradford Place [GEOGRAPHIC_DATA]"
click at [229, 88] on input "Bradford Place [GEOGRAPHIC_DATA]" at bounding box center [342, 89] width 226 height 44
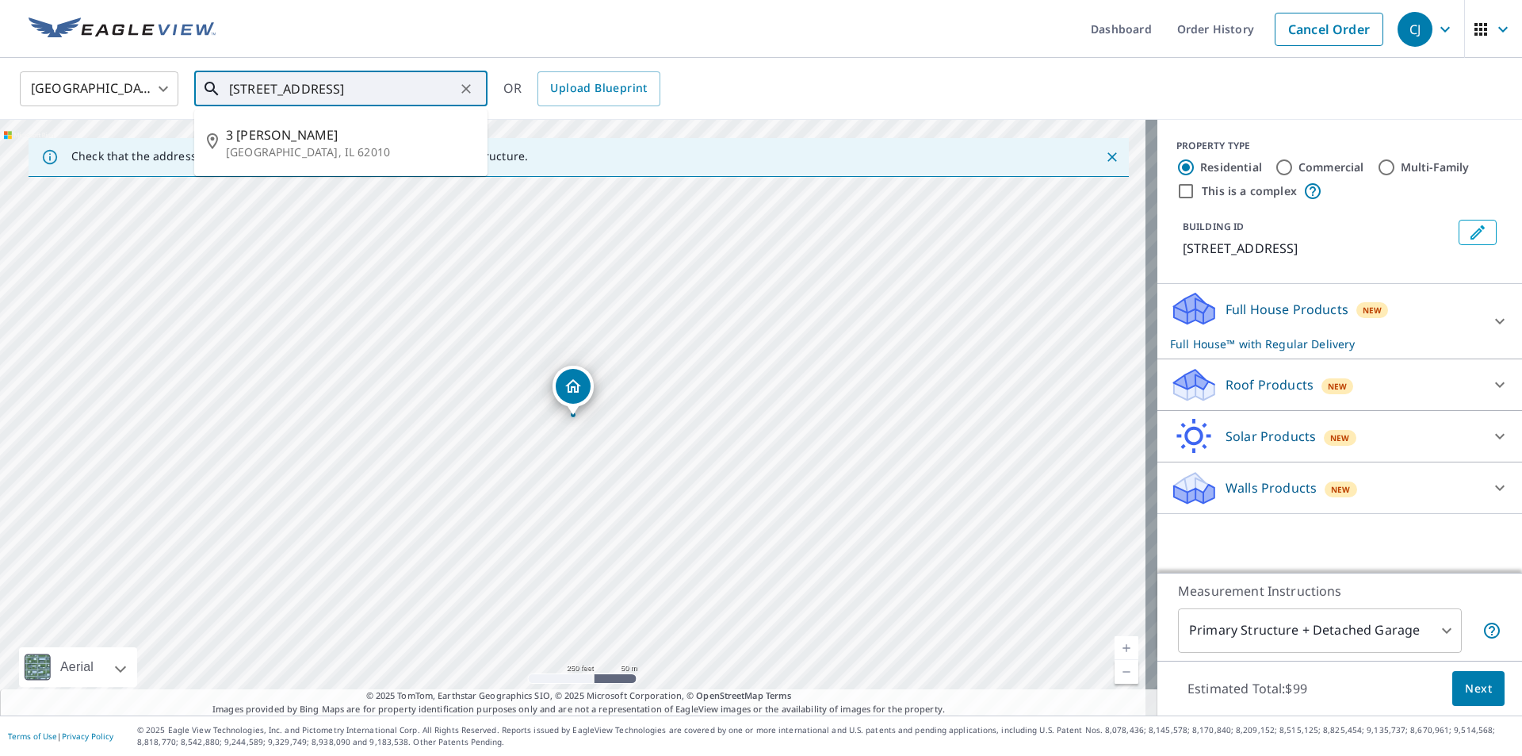
click at [421, 86] on input "[STREET_ADDRESS]" at bounding box center [342, 89] width 226 height 44
click at [318, 135] on span "3 [PERSON_NAME]" at bounding box center [350, 134] width 249 height 19
type input "[STREET_ADDRESS][PERSON_NAME]"
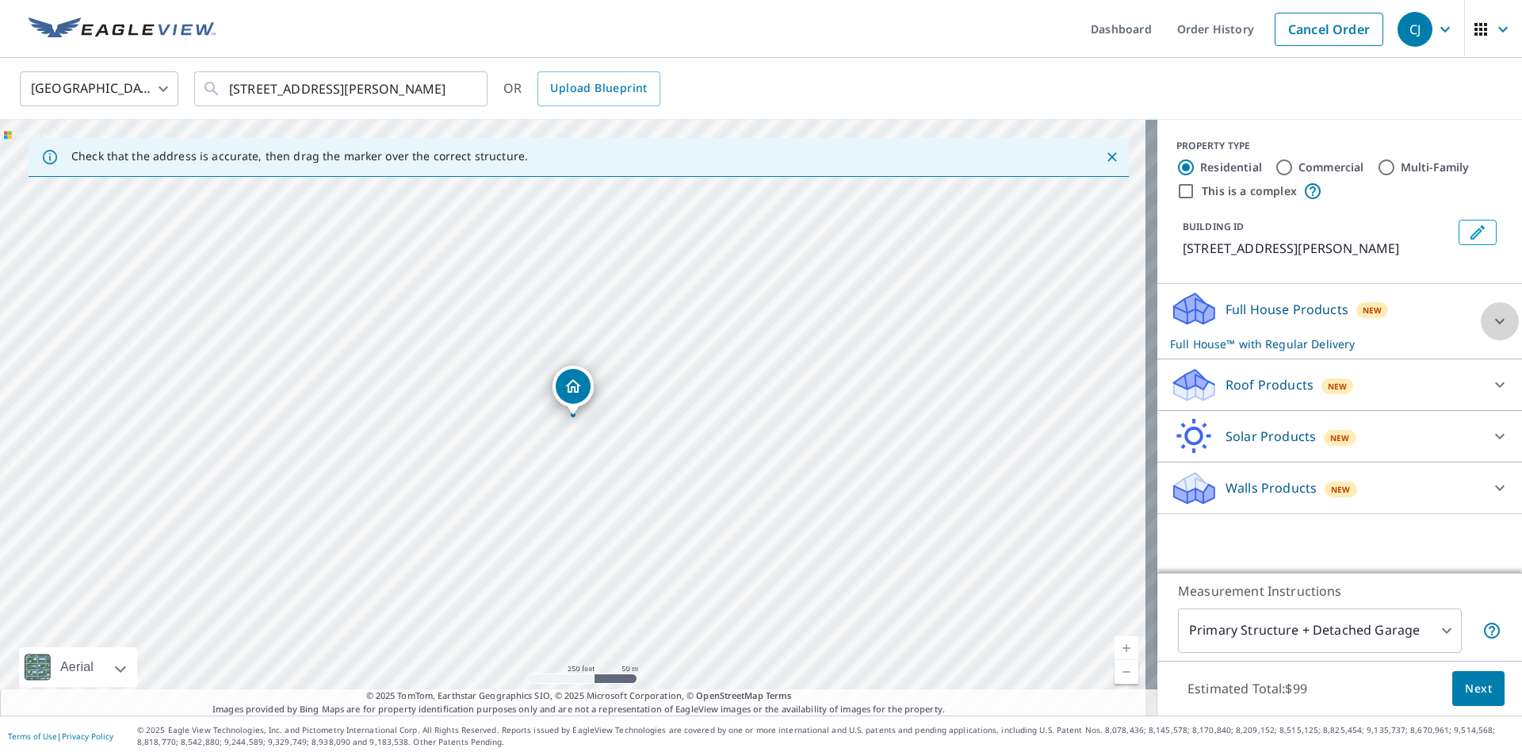
click at [1491, 315] on icon at bounding box center [1500, 321] width 19 height 19
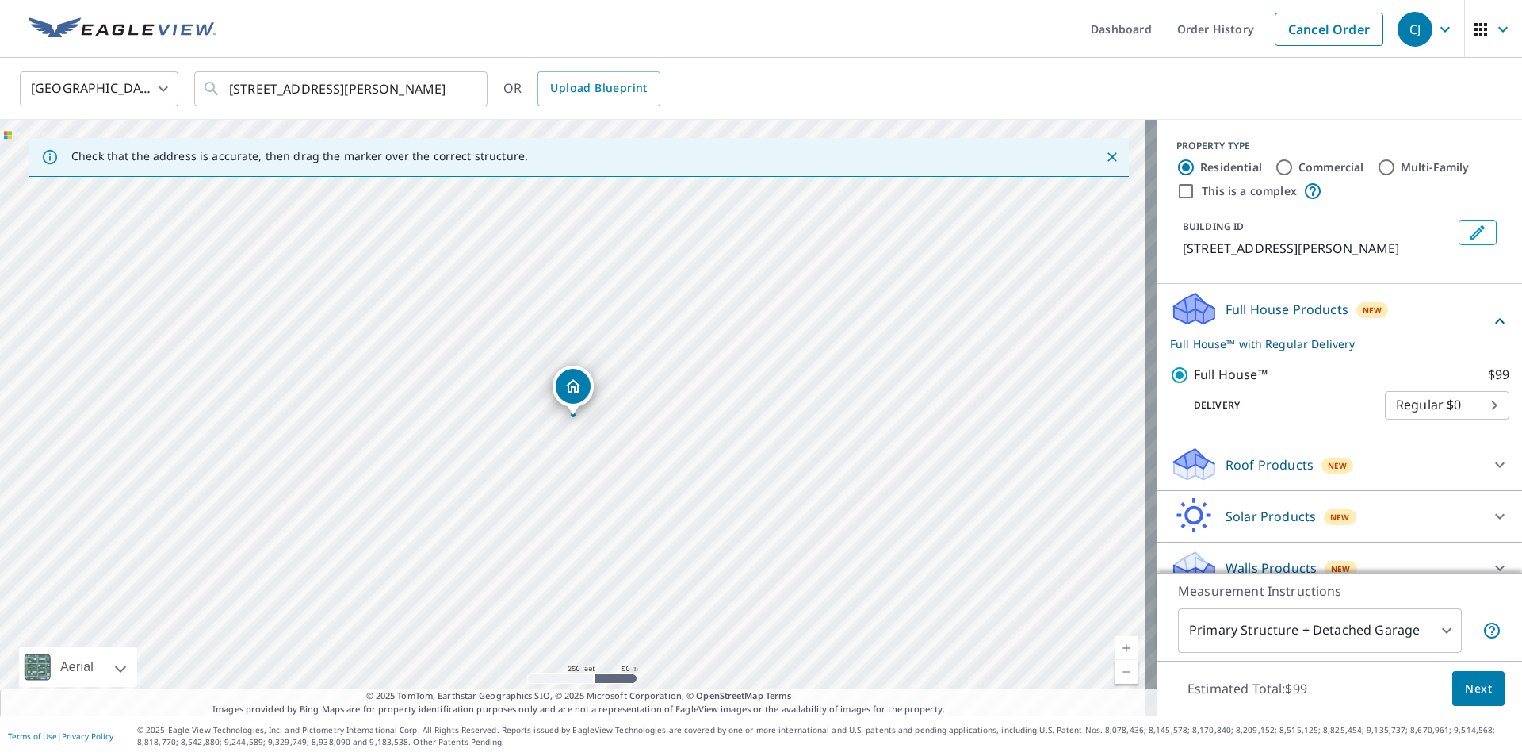
click at [1473, 687] on span "Next" at bounding box center [1478, 689] width 27 height 20
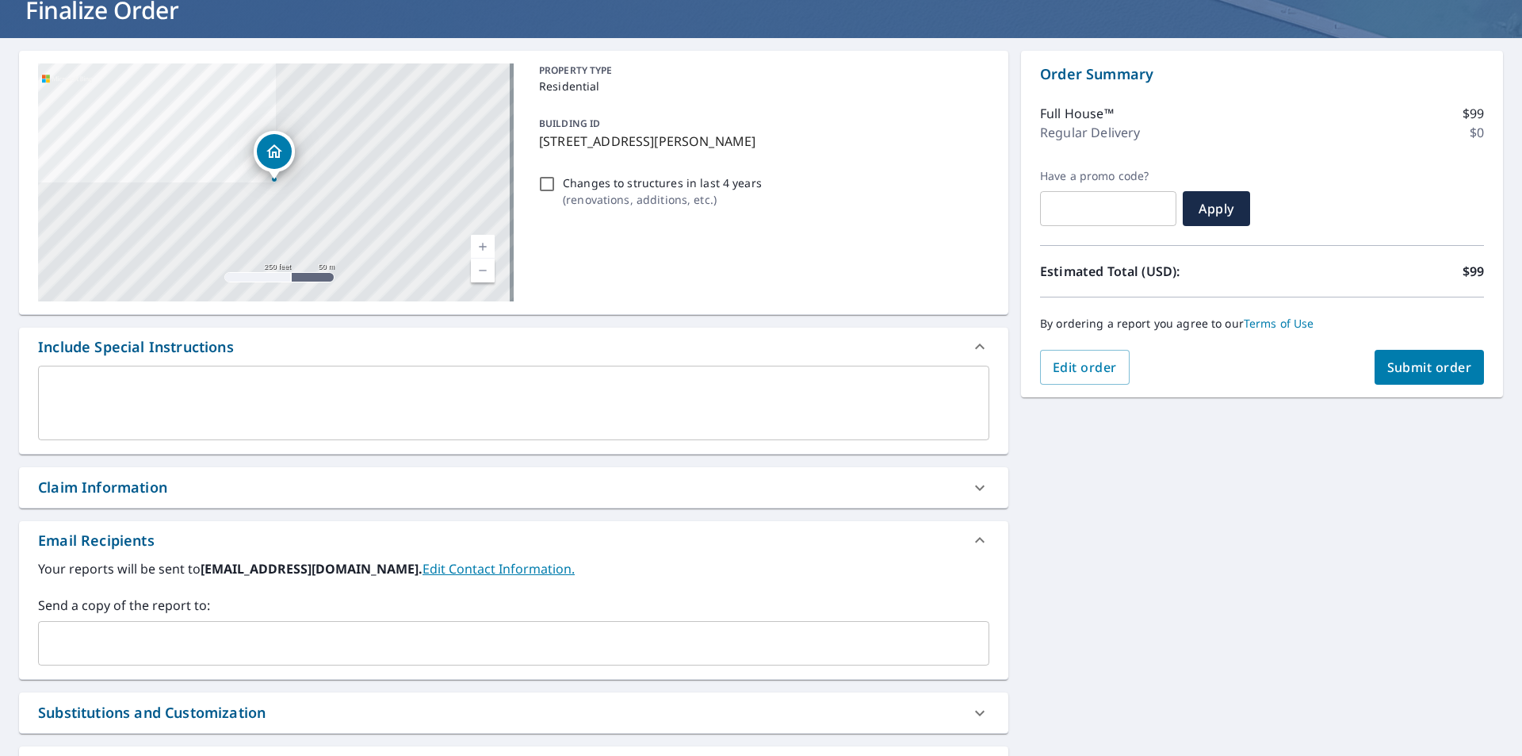
scroll to position [254, 0]
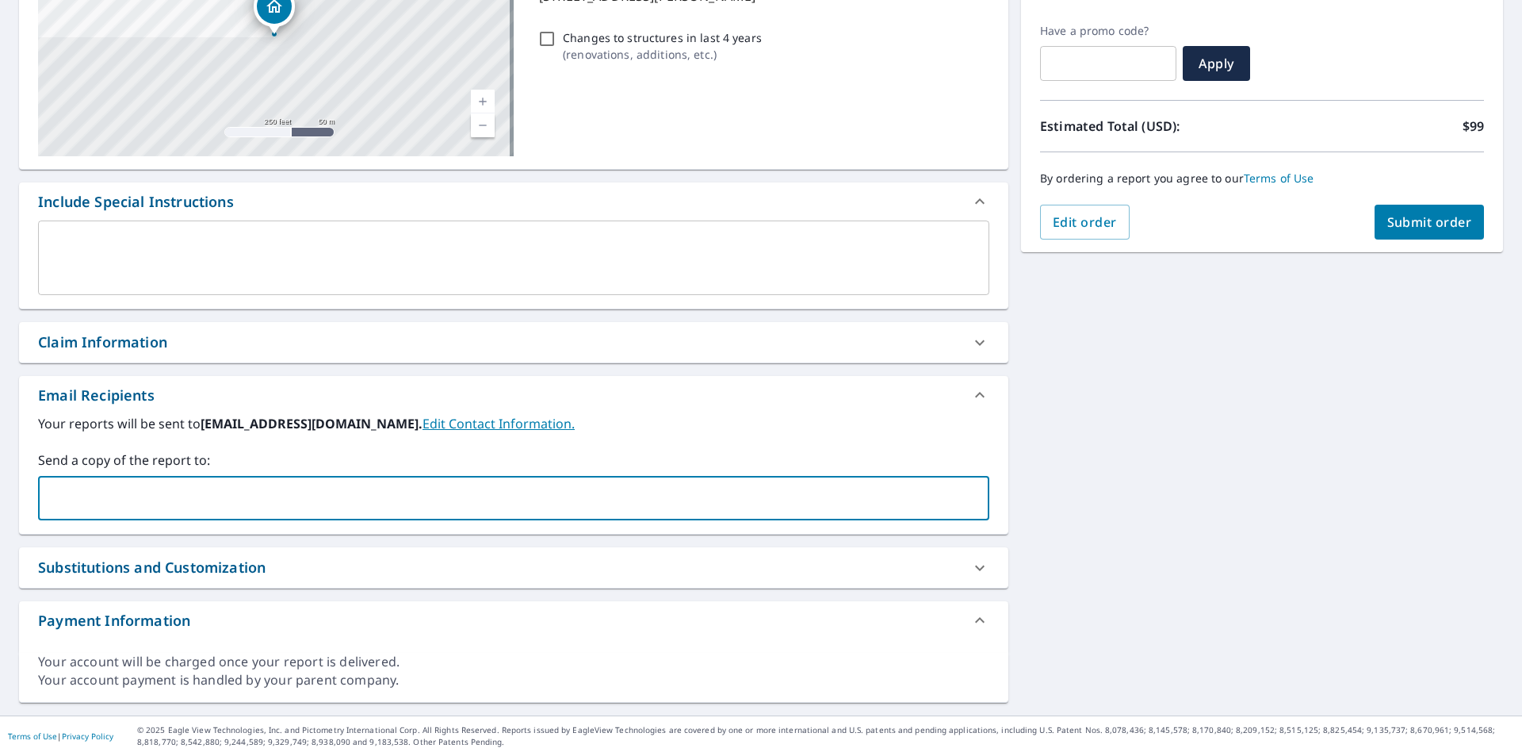
click at [235, 491] on input "text" at bounding box center [501, 498] width 913 height 30
paste input "[EMAIL_ADDRESS][DOMAIN_NAME]"
drag, startPoint x: 284, startPoint y: 492, endPoint x: 105, endPoint y: 492, distance: 179.2
click at [105, 492] on input "[EMAIL_ADDRESS][DOMAIN_NAME]" at bounding box center [501, 498] width 913 height 30
type input "[EMAIL_ADDRESS][DOMAIN_NAME]"
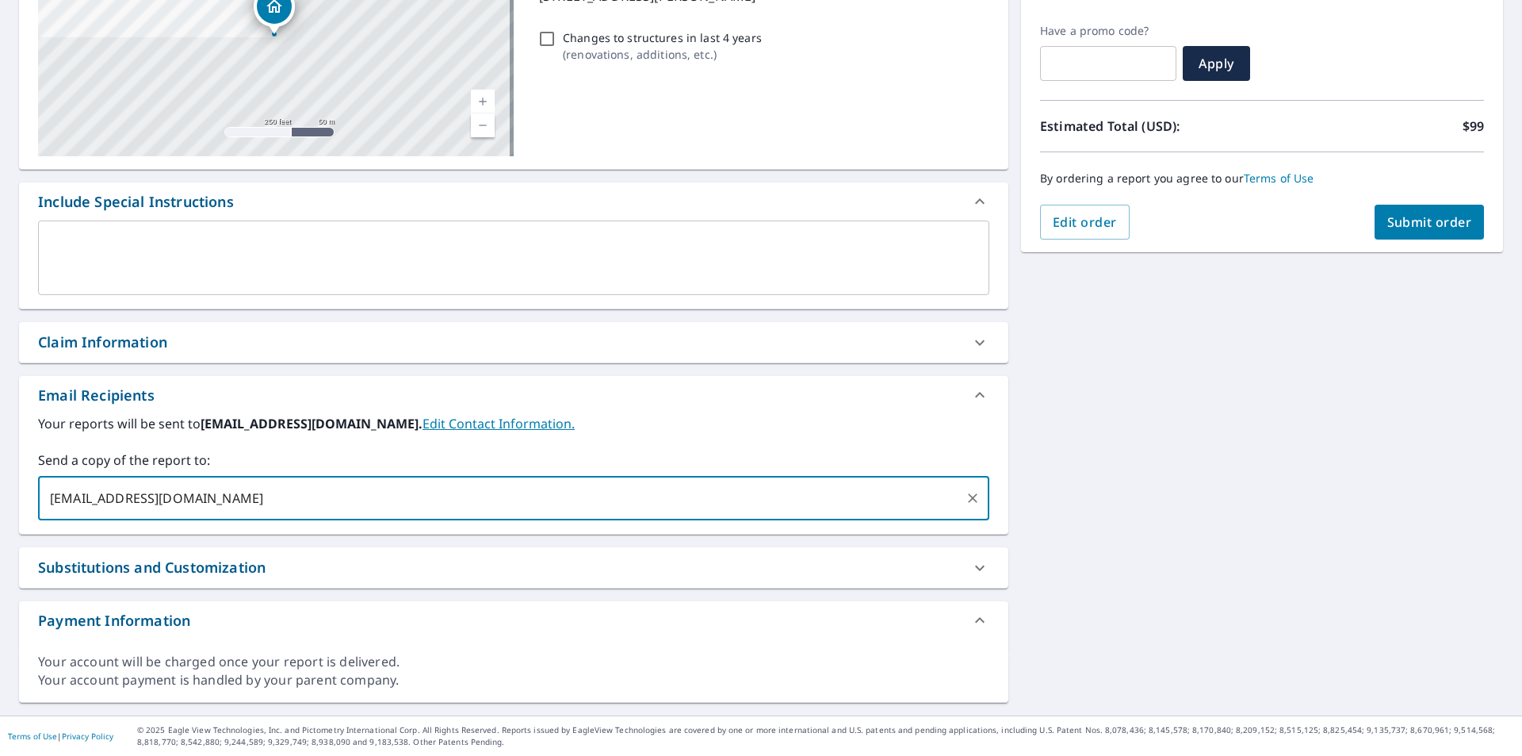
click at [345, 494] on input "[EMAIL_ADDRESS][DOMAIN_NAME]" at bounding box center [501, 498] width 913 height 30
paste input "@[DOMAIN_NAME]"
type input "[PERSON_NAME][EMAIL_ADDRESS][DOMAIN_NAME]"
paste input "@[DOMAIN_NAME]"
type input "[EMAIL_ADDRESS][DOMAIN_NAME]"
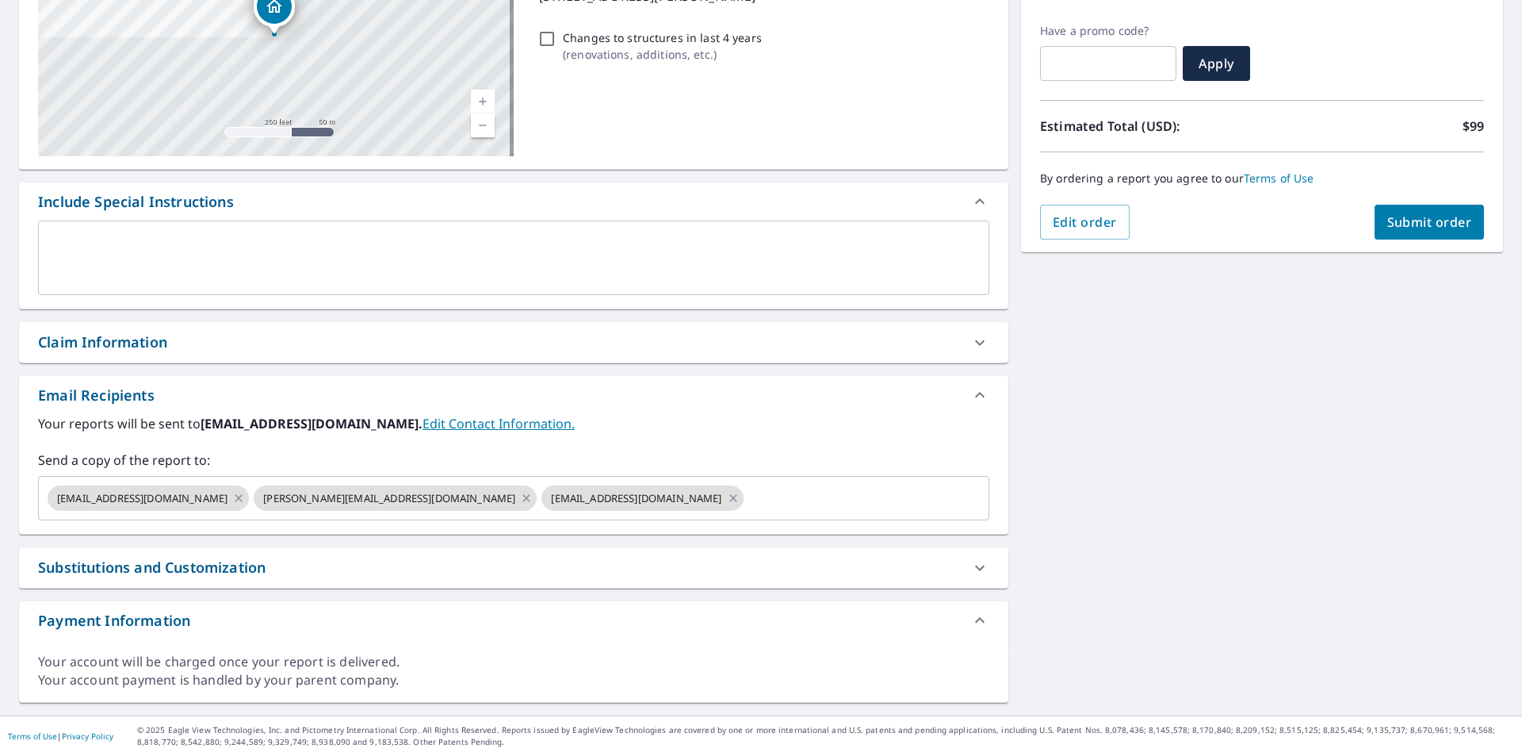
click at [1414, 195] on div "By ordering a report you agree to our Terms of Use" at bounding box center [1262, 178] width 444 height 52
click at [1414, 226] on span "Submit order" at bounding box center [1430, 221] width 85 height 17
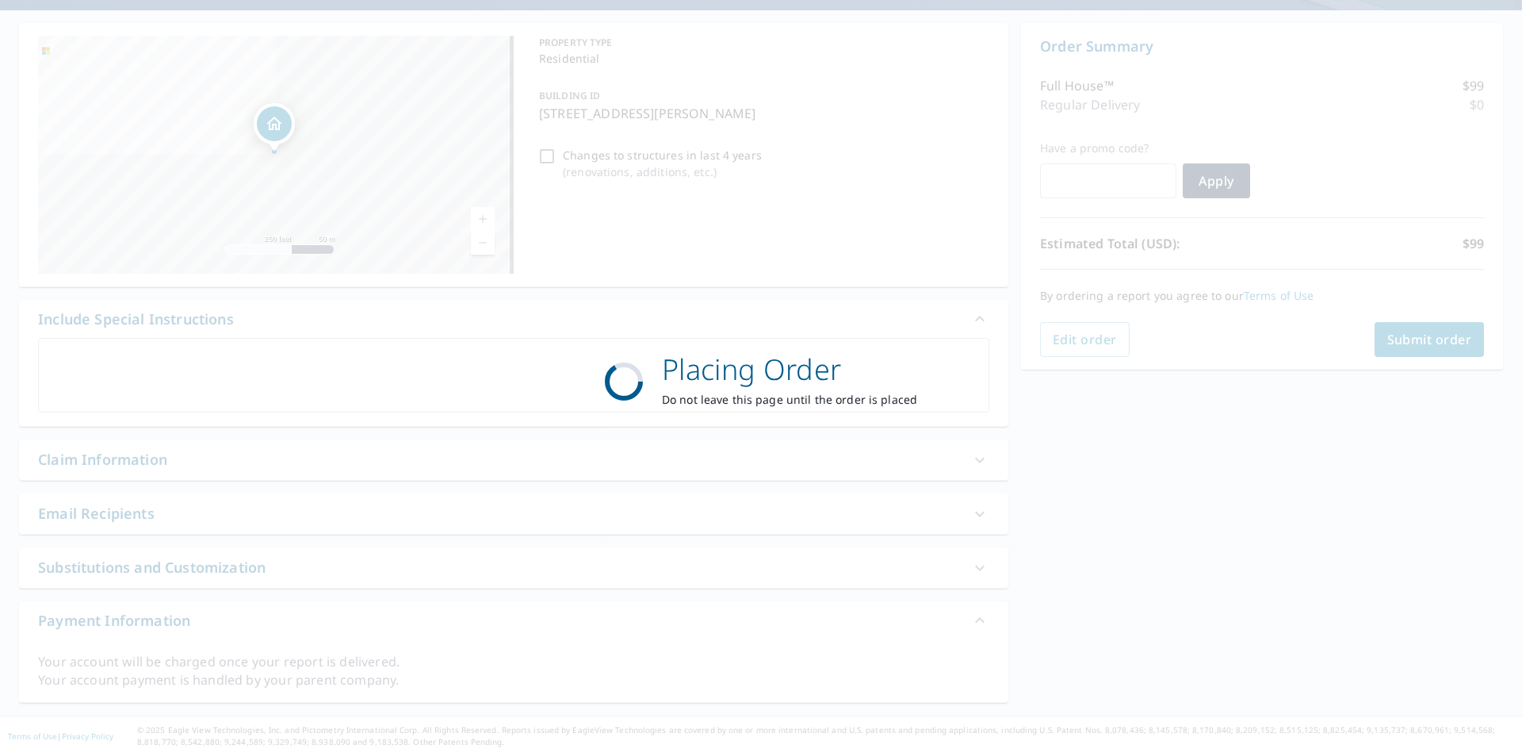
scroll to position [136, 0]
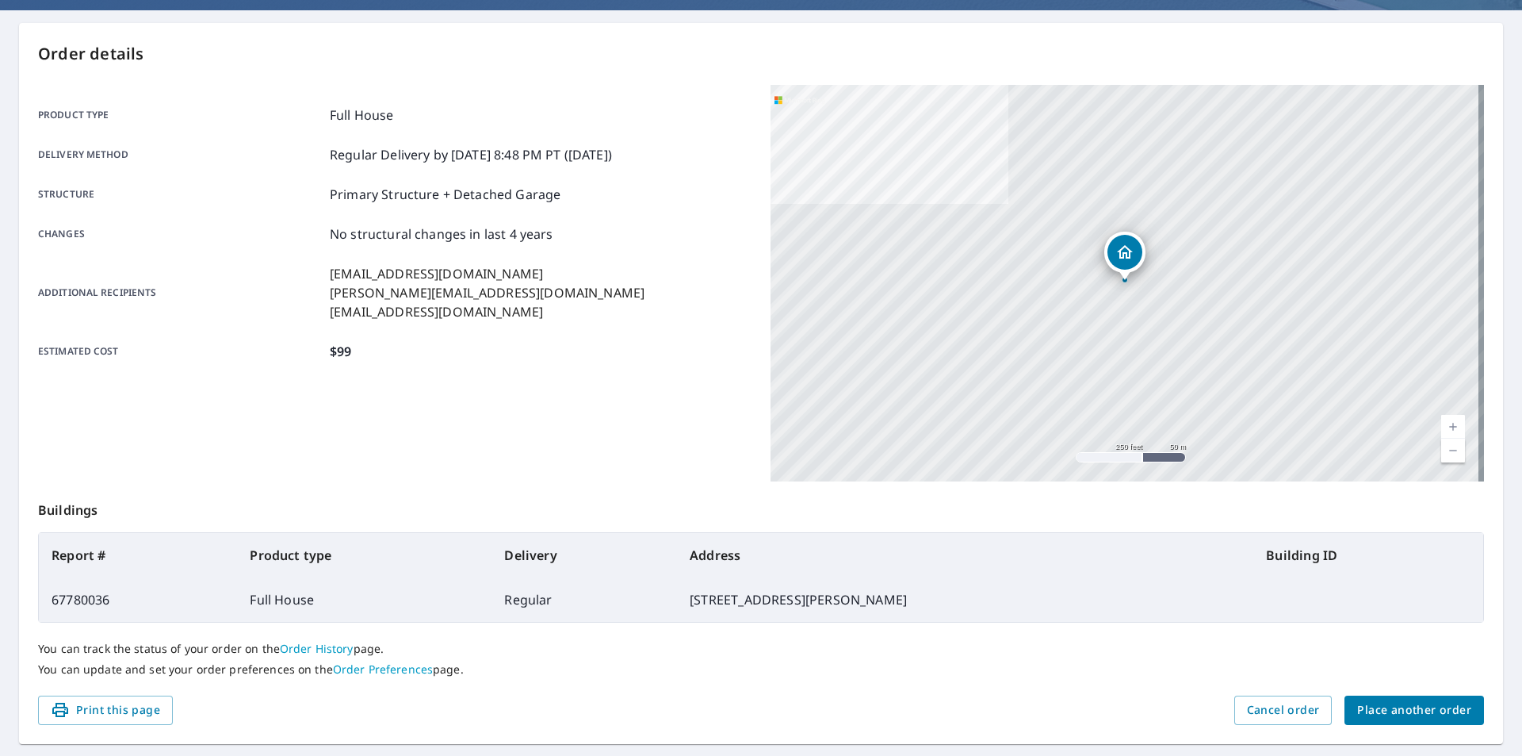
click at [1433, 707] on span "Place another order" at bounding box center [1414, 710] width 114 height 20
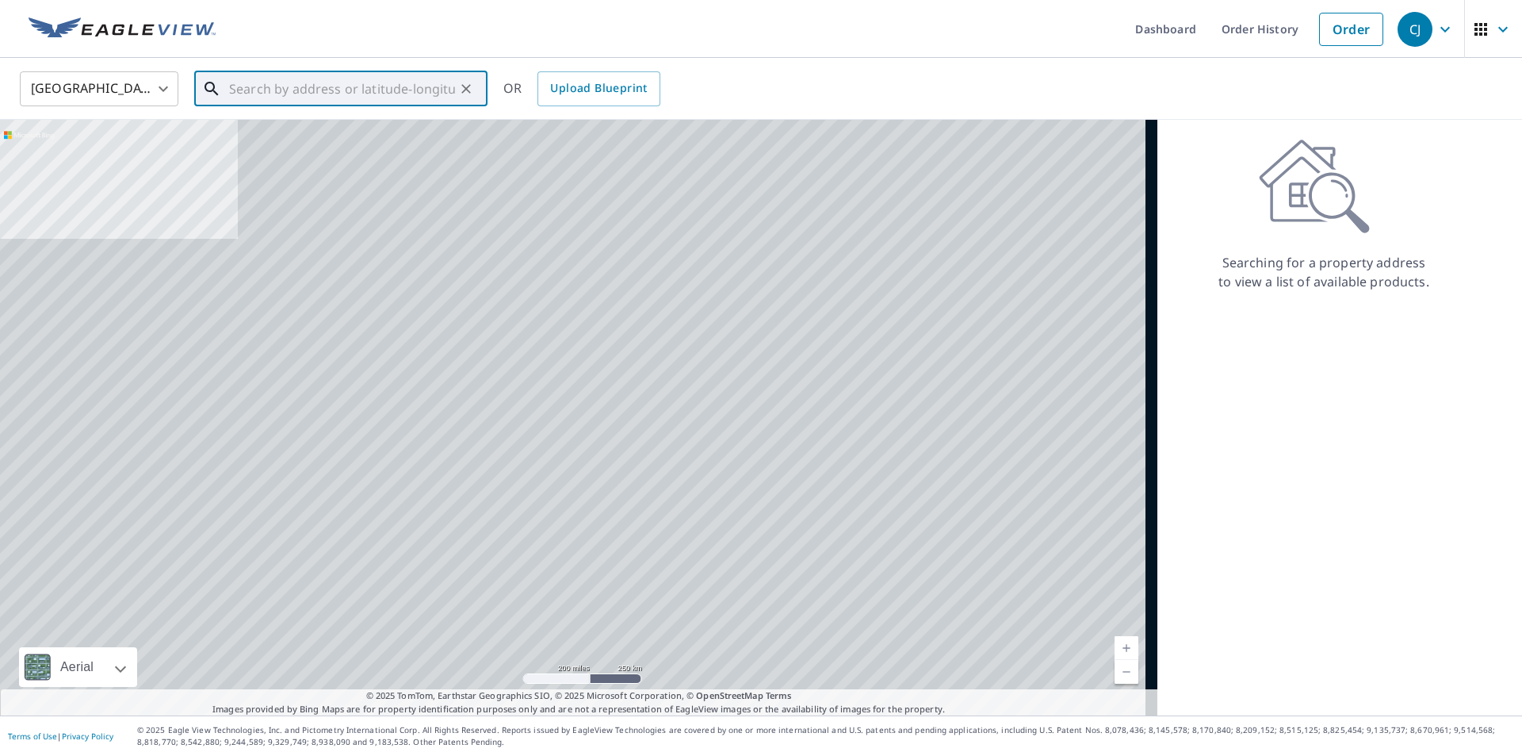
click at [388, 94] on input "text" at bounding box center [342, 89] width 226 height 44
paste input "[STREET_ADDRESS]"
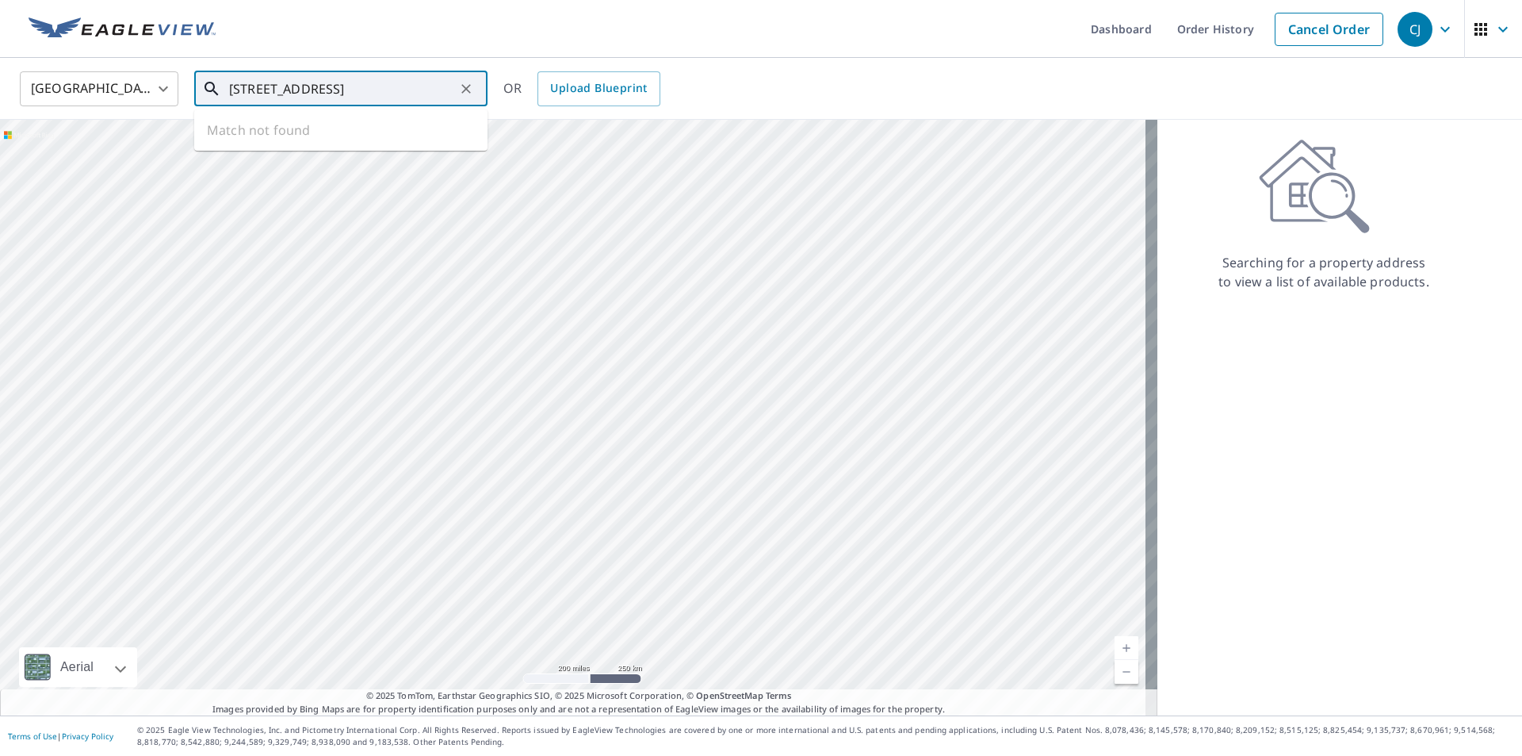
scroll to position [0, 7]
click at [277, 148] on p "[GEOGRAPHIC_DATA]" at bounding box center [350, 152] width 249 height 16
type input "[STREET_ADDRESS]"
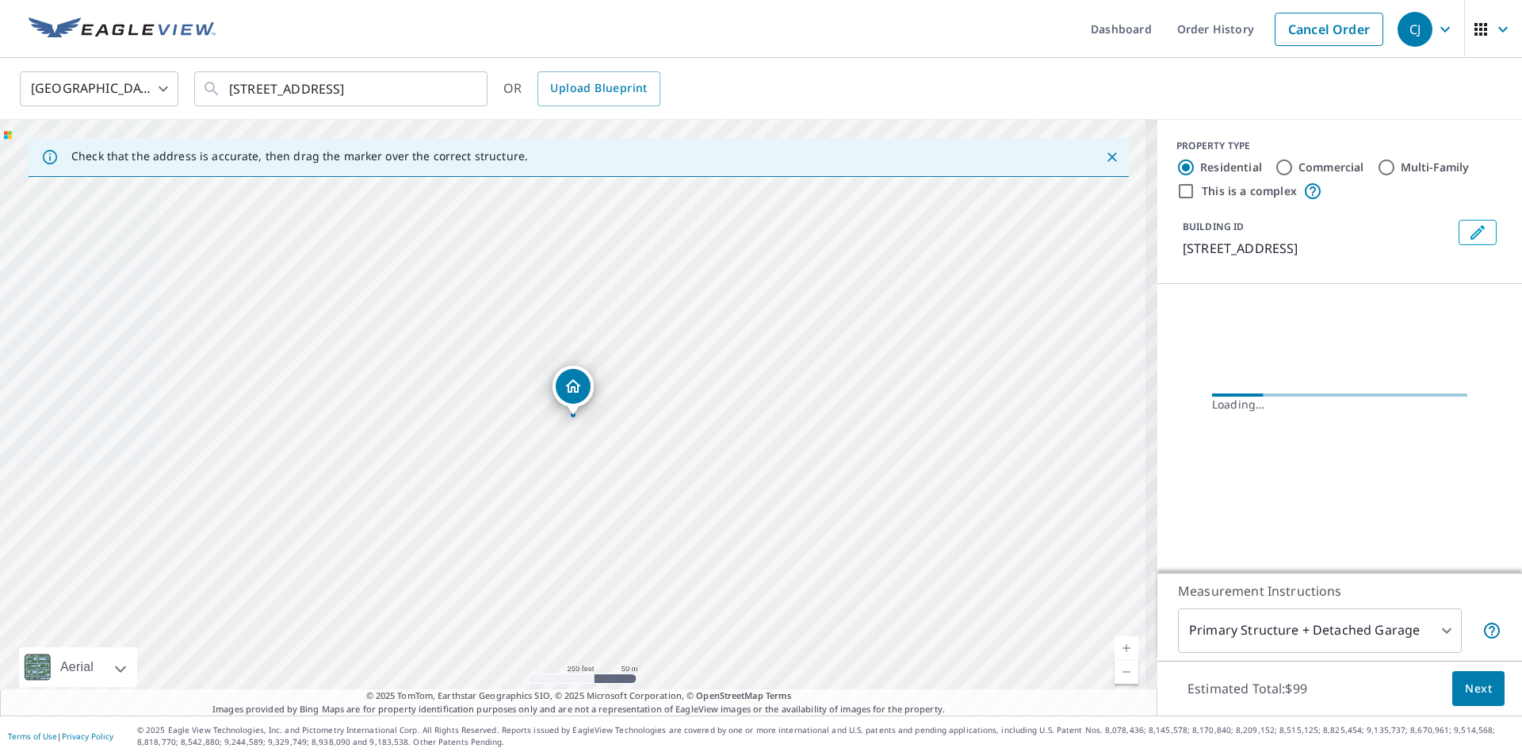
scroll to position [0, 0]
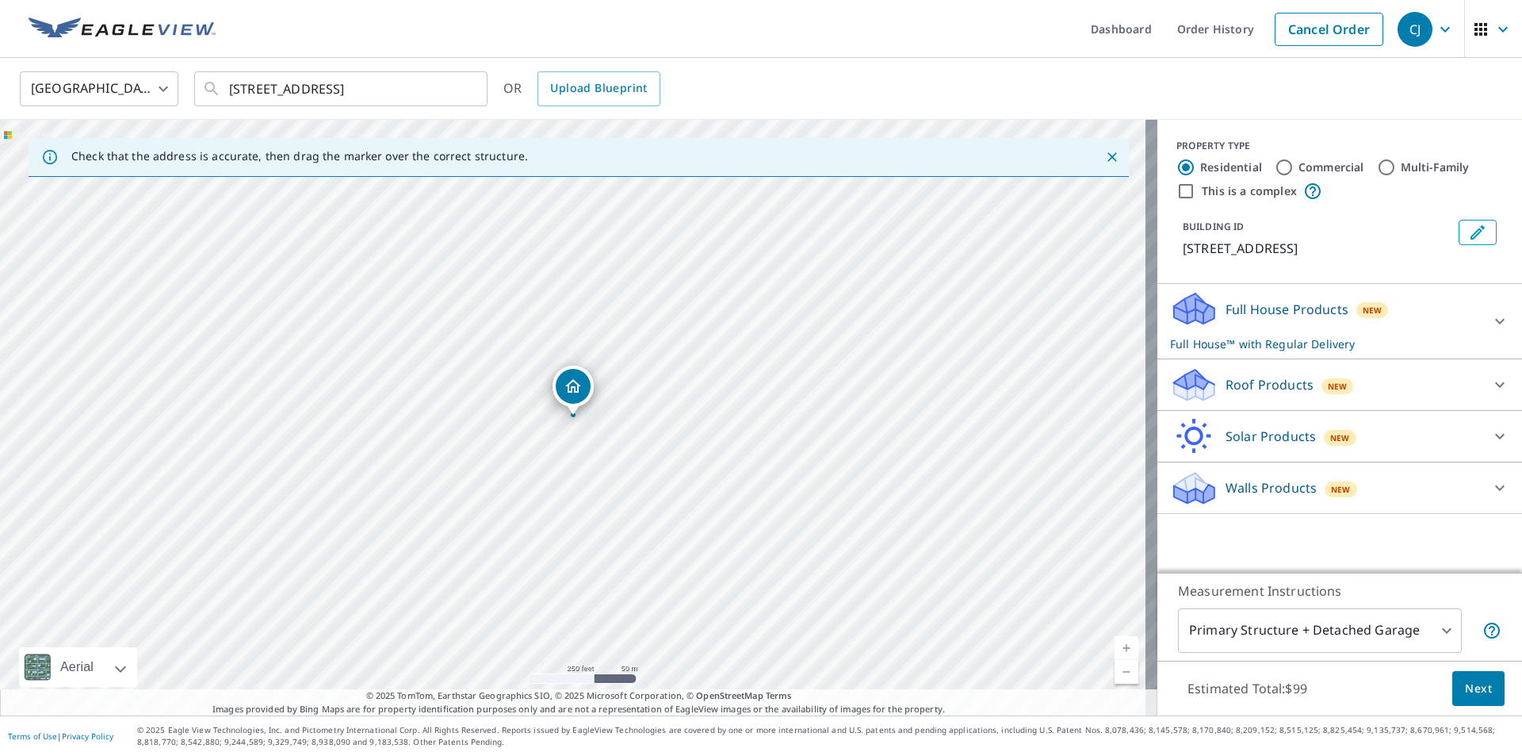
click at [1276, 391] on p "Roof Products" at bounding box center [1270, 384] width 88 height 19
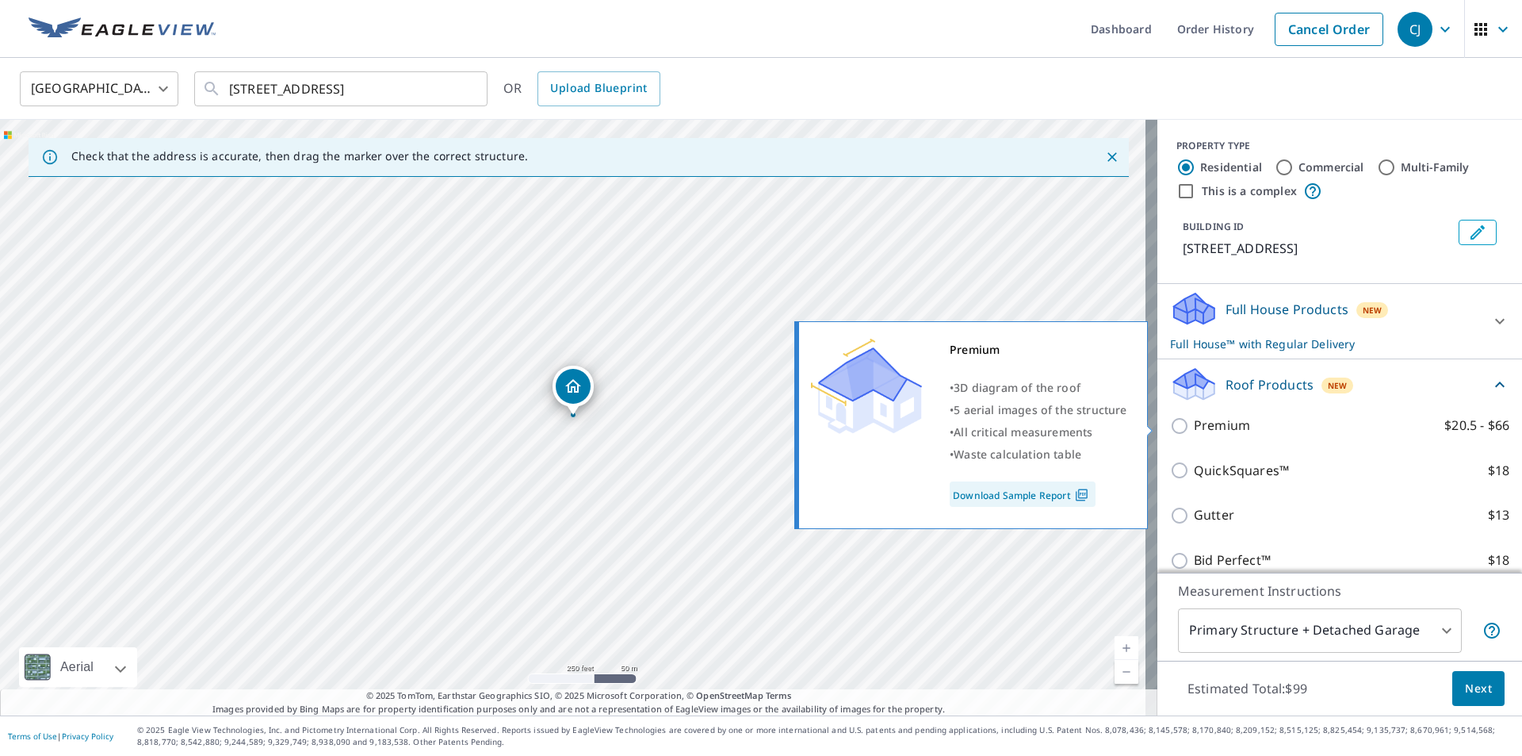
click at [1170, 428] on input "Premium $20.5 - $66" at bounding box center [1182, 425] width 24 height 19
checkbox input "true"
checkbox input "false"
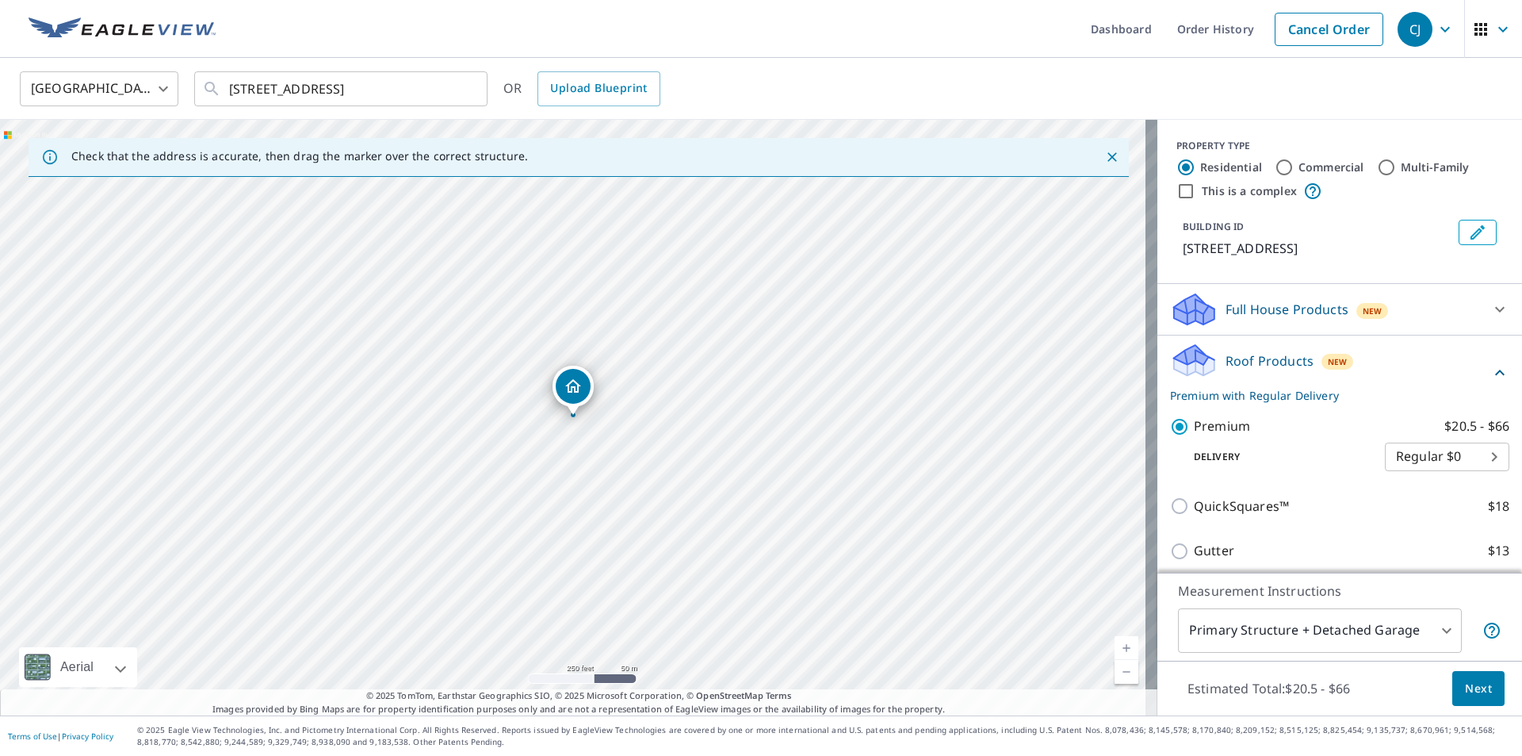
click at [1476, 684] on span "Next" at bounding box center [1478, 689] width 27 height 20
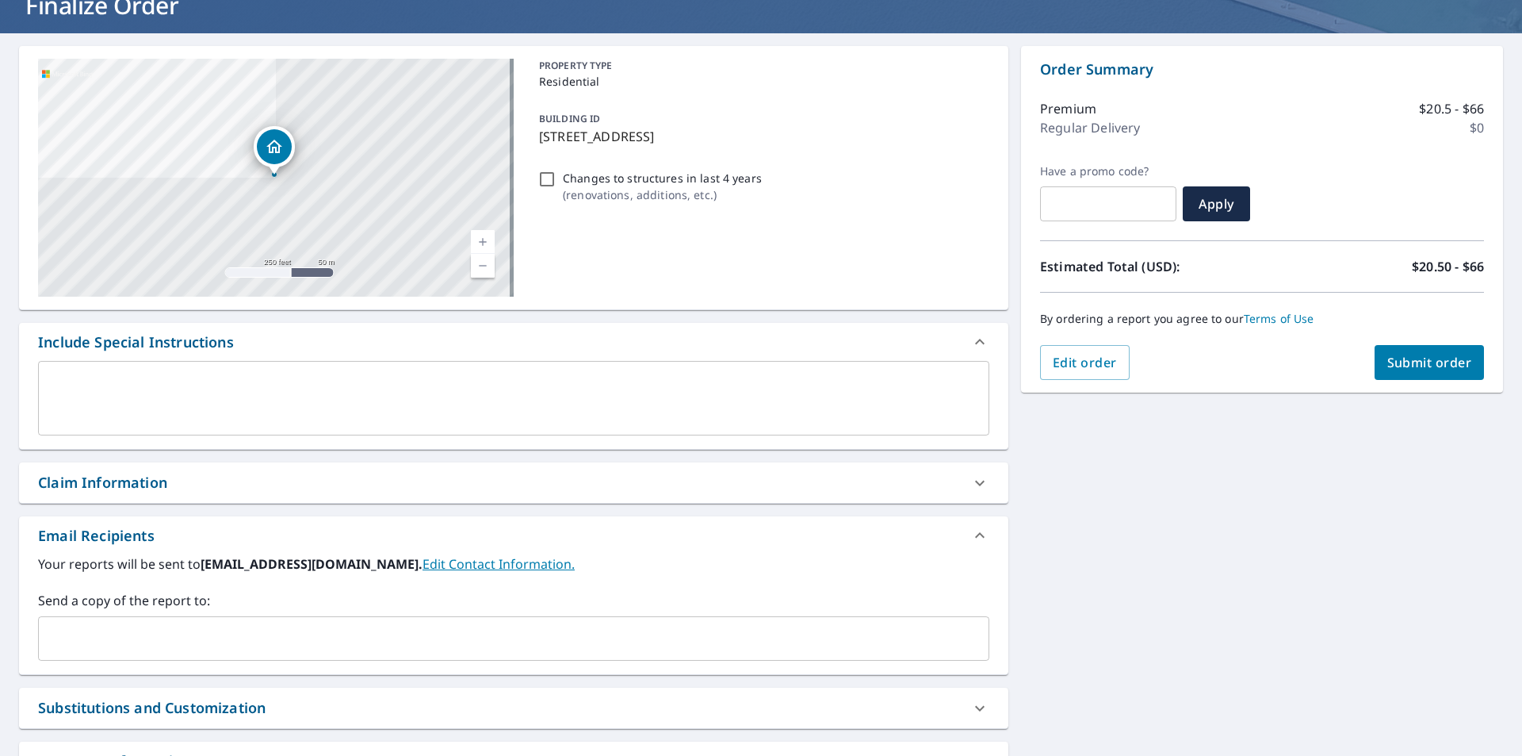
scroll to position [254, 0]
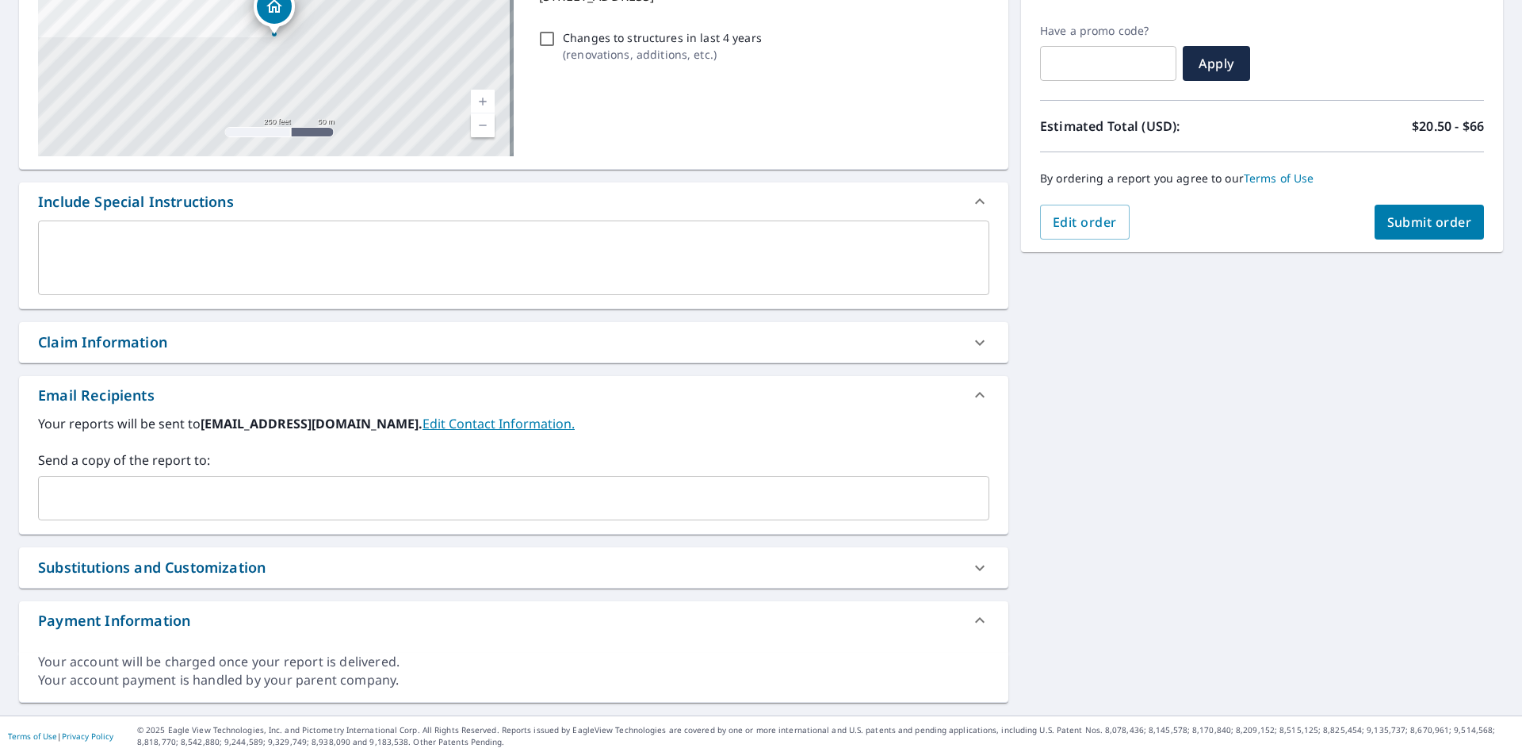
click at [285, 505] on input "text" at bounding box center [501, 498] width 913 height 30
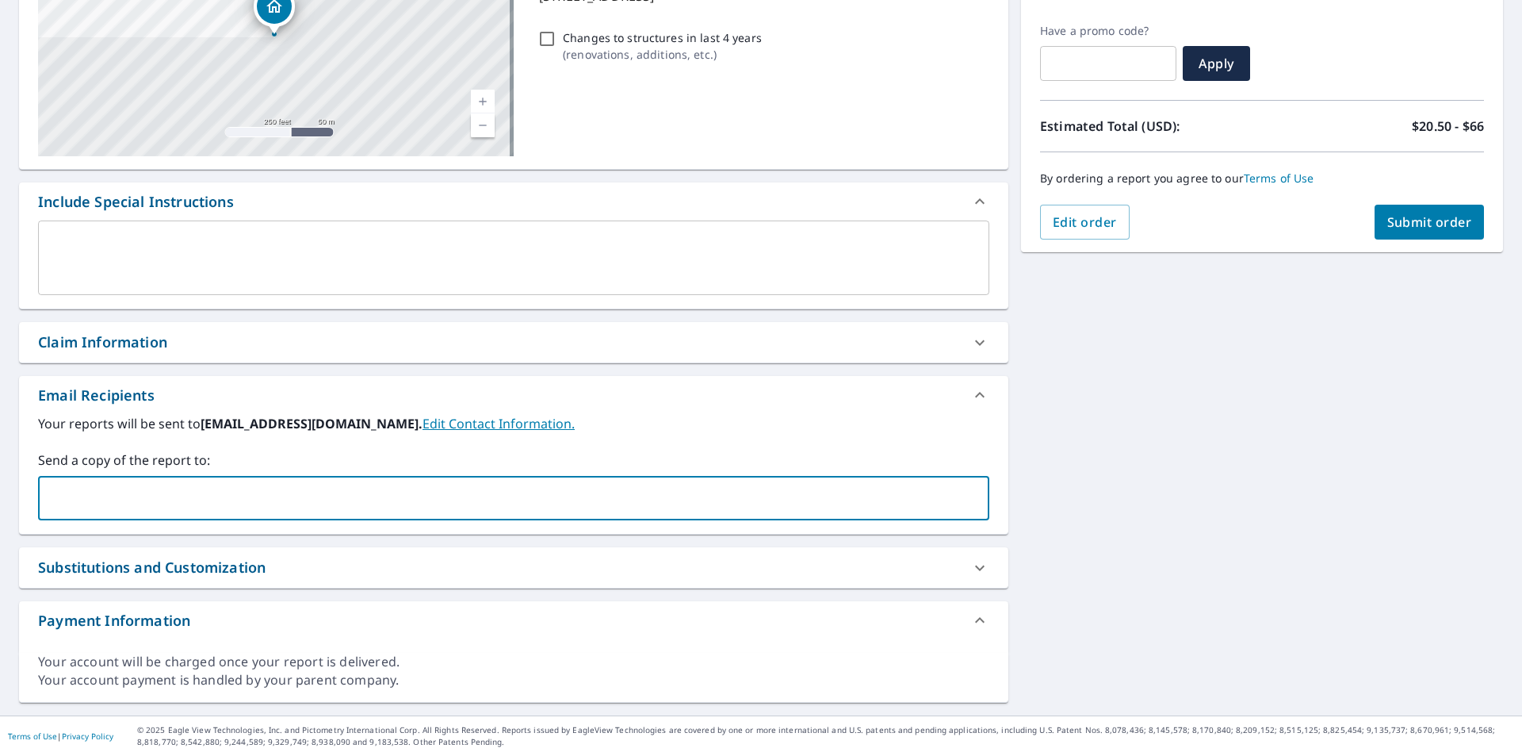
paste input "[PERSON_NAME][EMAIL_ADDRESS][DOMAIN_NAME]"
type input "[PERSON_NAME][EMAIL_ADDRESS][DOMAIN_NAME]"
drag, startPoint x: 285, startPoint y: 503, endPoint x: 96, endPoint y: 509, distance: 188.8
click at [96, 509] on input "[PERSON_NAME][EMAIL_ADDRESS][DOMAIN_NAME]" at bounding box center [501, 498] width 913 height 30
click at [305, 506] on input "[PERSON_NAME][EMAIL_ADDRESS][DOMAIN_NAME]" at bounding box center [501, 498] width 913 height 30
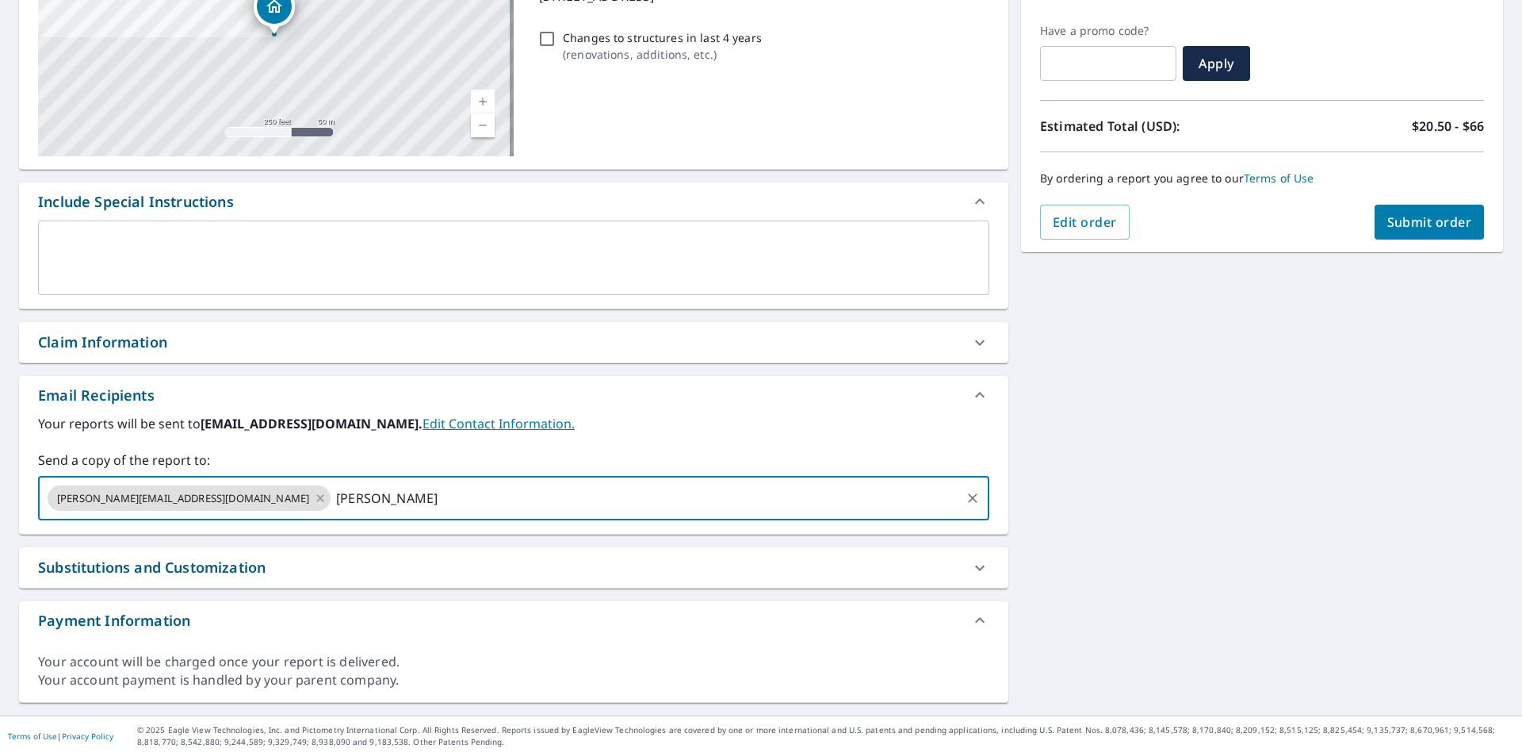
paste input "@[DOMAIN_NAME]"
type input "[PERSON_NAME][EMAIL_ADDRESS][DOMAIN_NAME]"
click at [1055, 466] on div "[STREET_ADDRESS] Aerial Road A standard road map Aerial A detailed look from ab…" at bounding box center [761, 304] width 1522 height 822
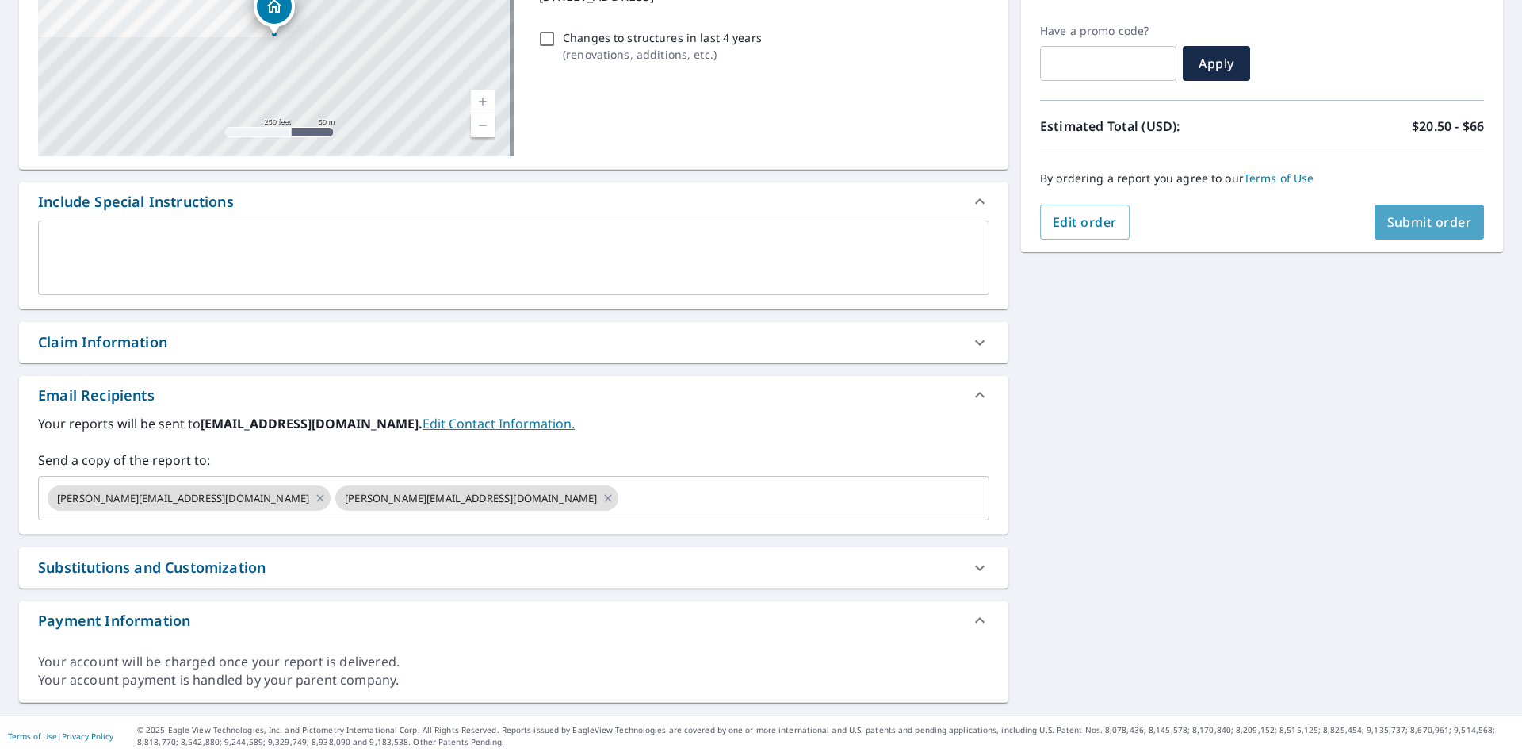
click at [1451, 222] on span "Submit order" at bounding box center [1430, 221] width 85 height 17
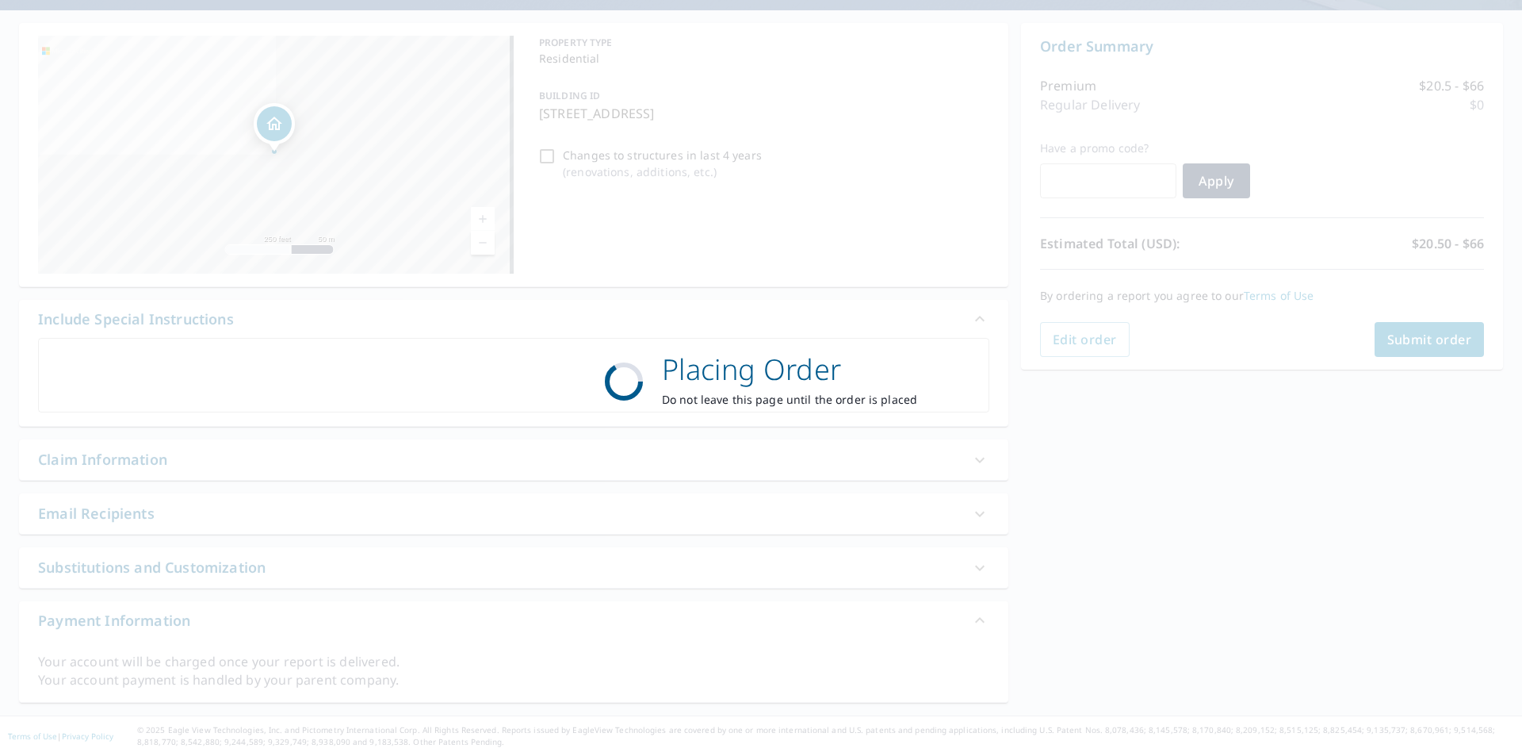
scroll to position [136, 0]
